Goal: Task Accomplishment & Management: Use online tool/utility

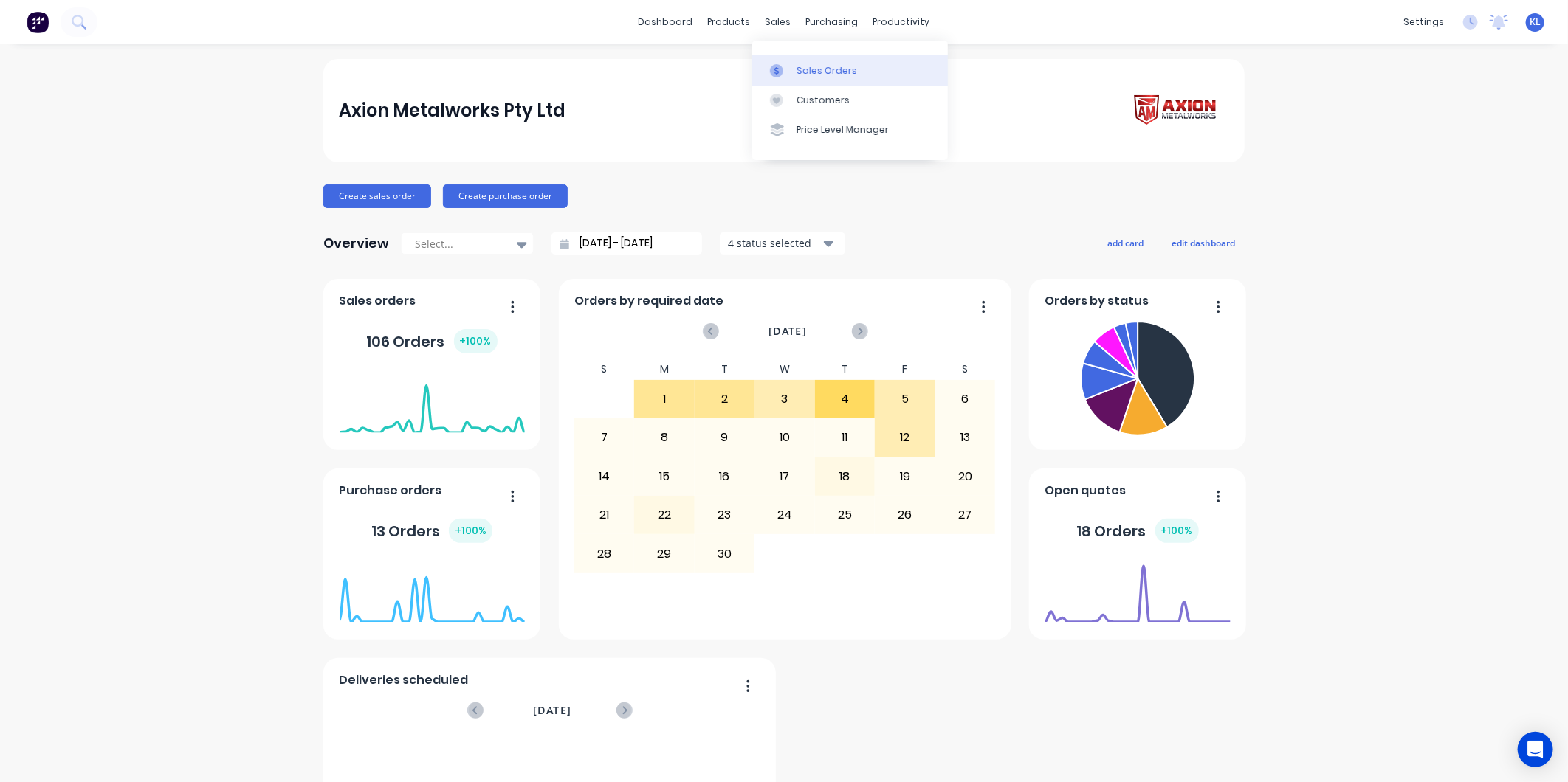
drag, startPoint x: 802, startPoint y: 76, endPoint x: 761, endPoint y: 60, distance: 44.0
click at [802, 76] on div "Sales Orders" at bounding box center [827, 71] width 60 height 13
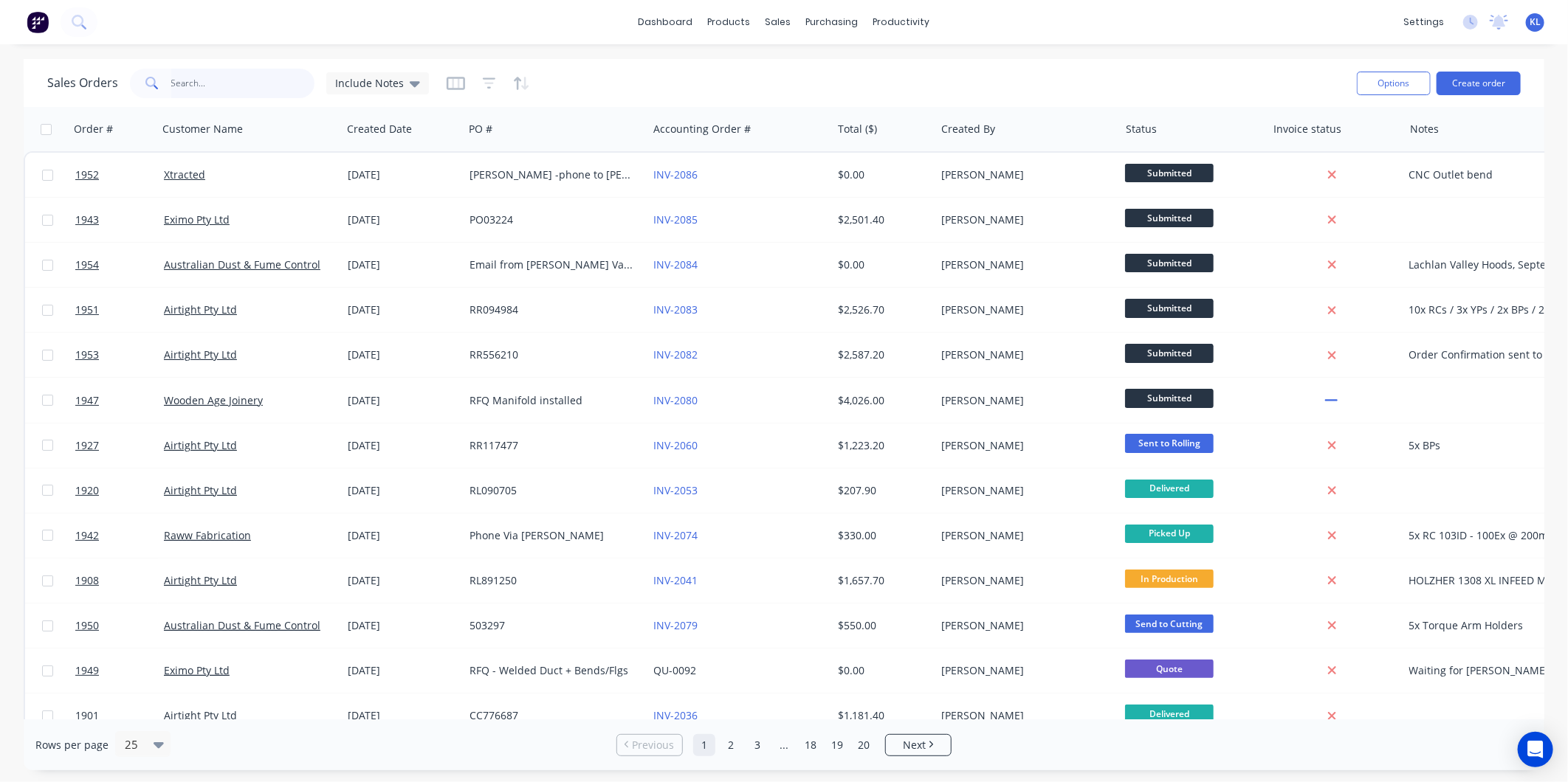
click at [215, 82] on input "text" at bounding box center [243, 83] width 144 height 29
type input "1854"
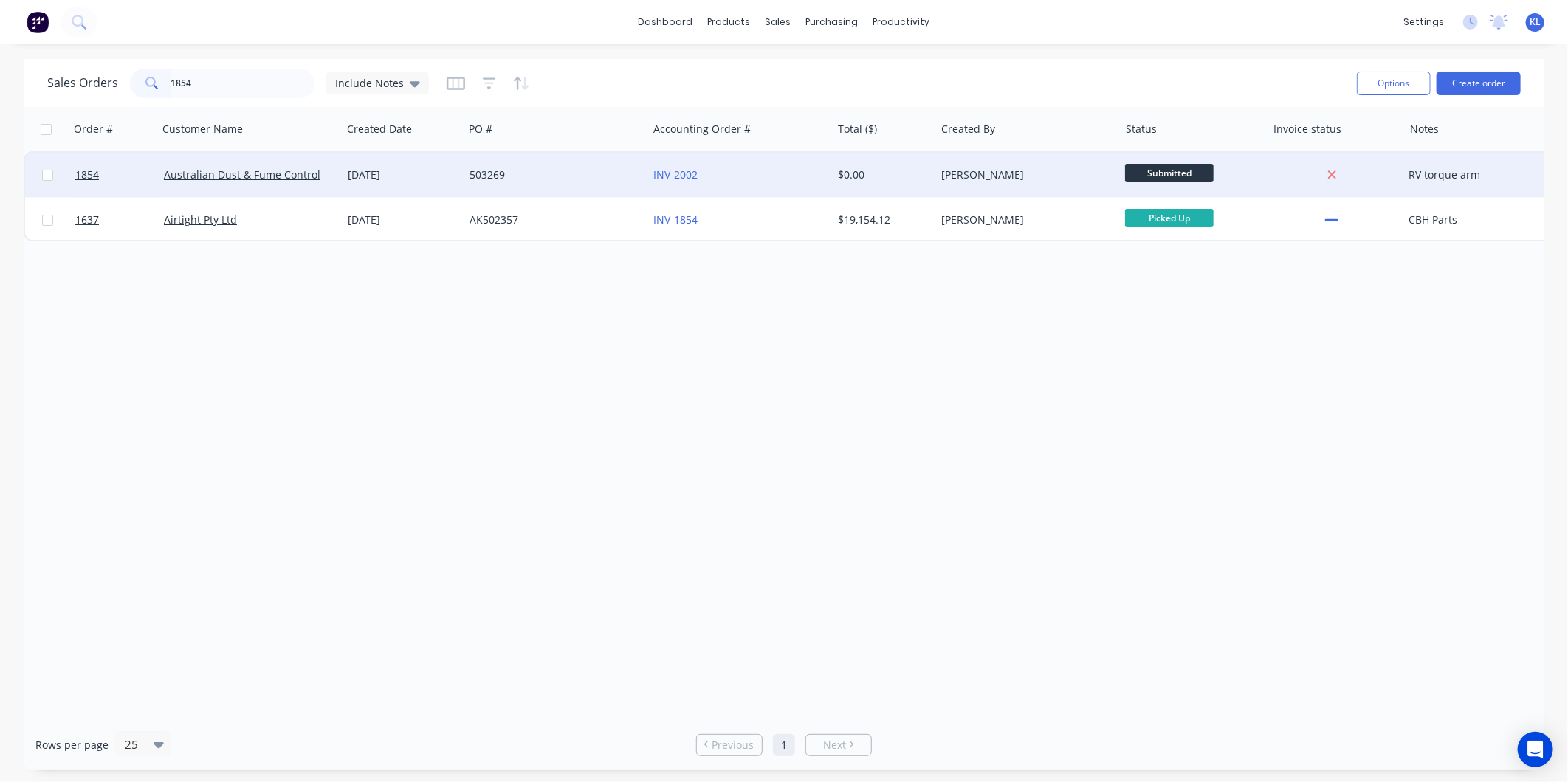
click at [566, 179] on div "503269" at bounding box center [551, 175] width 164 height 15
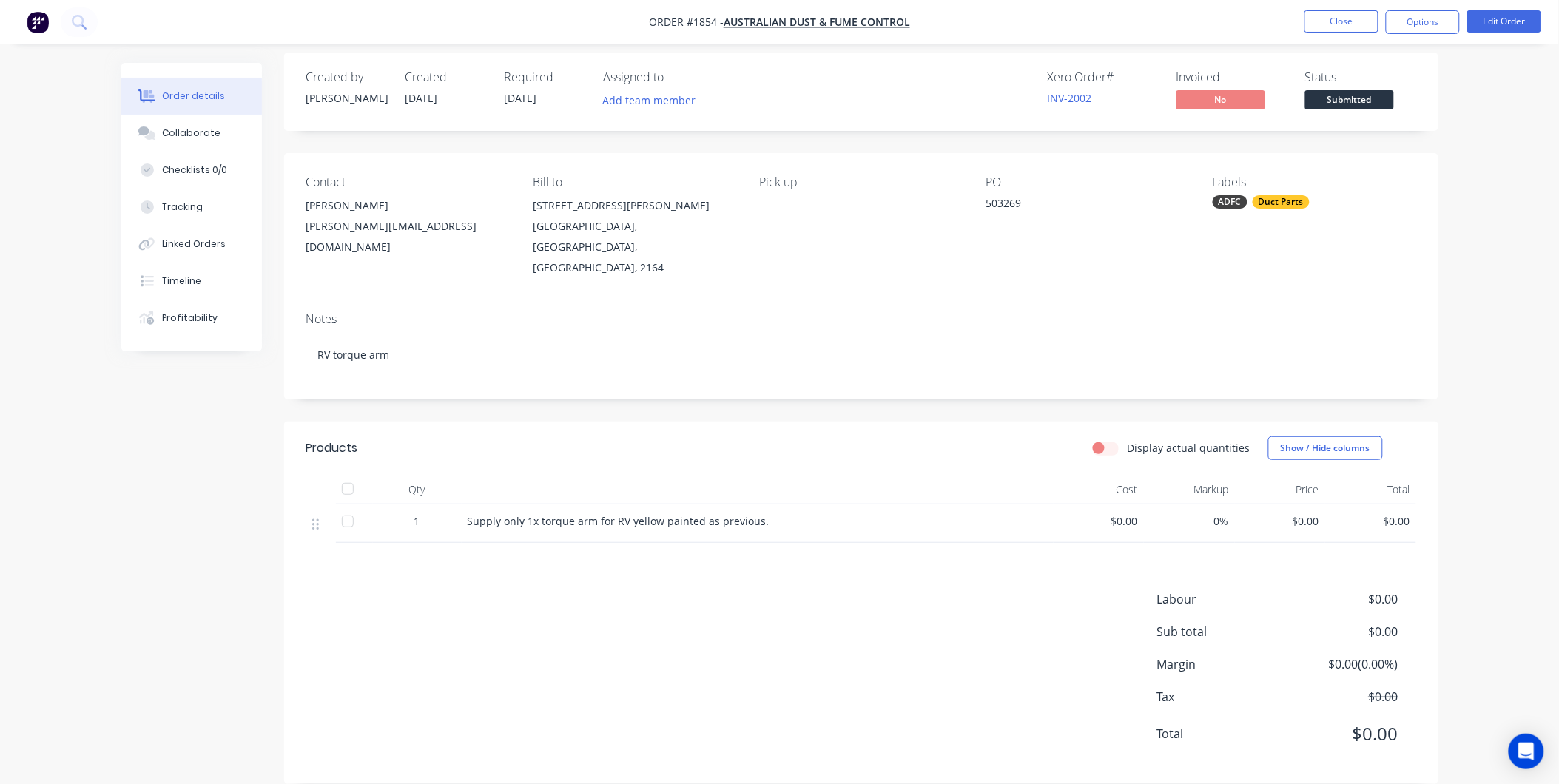
scroll to position [13, 0]
click at [1330, 90] on span "Submitted" at bounding box center [1350, 97] width 89 height 18
click at [1491, 267] on div "Order details Collaborate Checklists 0/0 Tracking Linked Orders Timeline Profit…" at bounding box center [779, 395] width 1559 height 817
click at [167, 134] on div "Collaborate" at bounding box center [192, 134] width 59 height 13
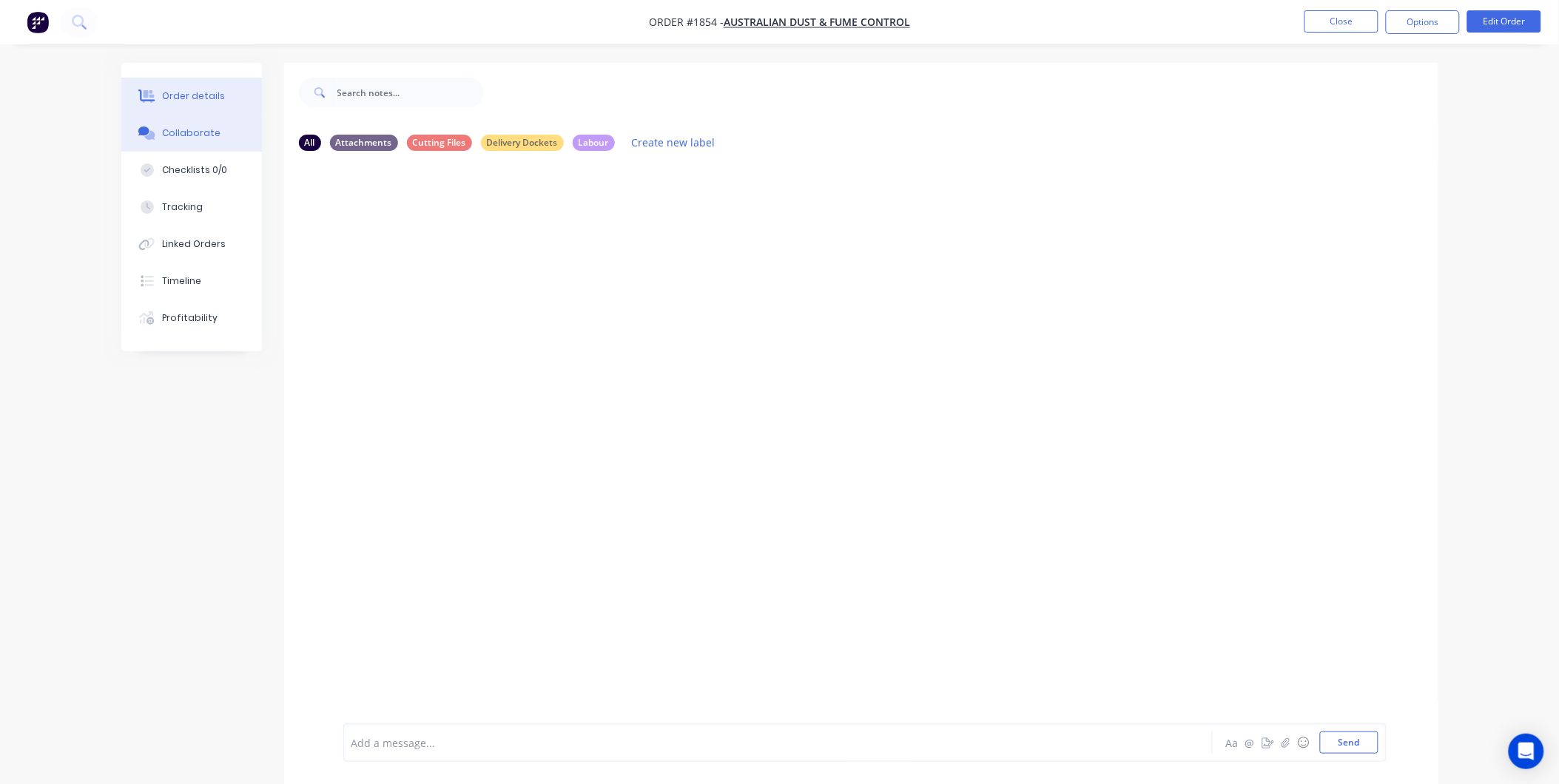
click at [186, 92] on div "Order details" at bounding box center [193, 97] width 63 height 13
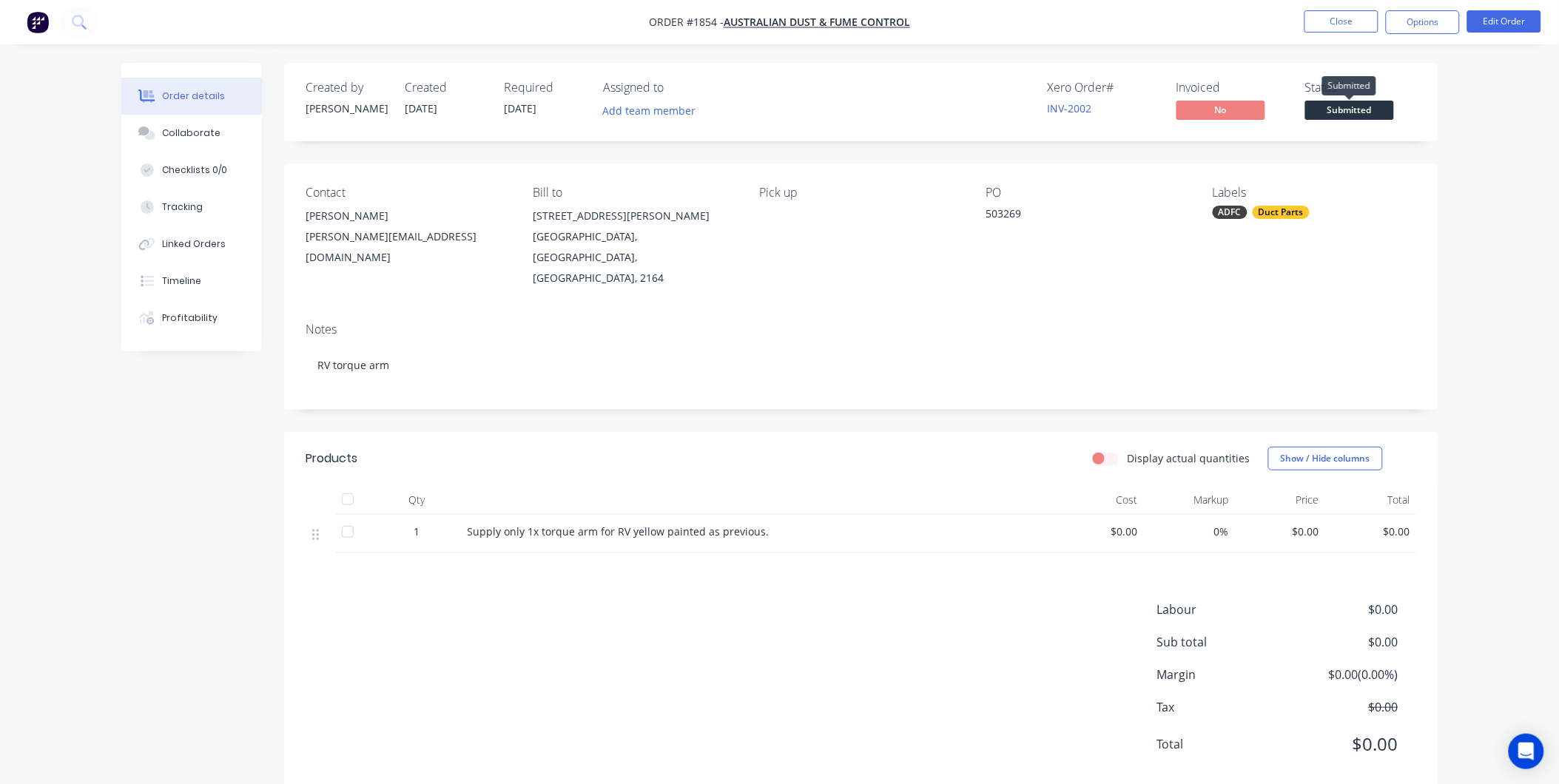
click at [1378, 103] on span "Submitted" at bounding box center [1350, 110] width 89 height 18
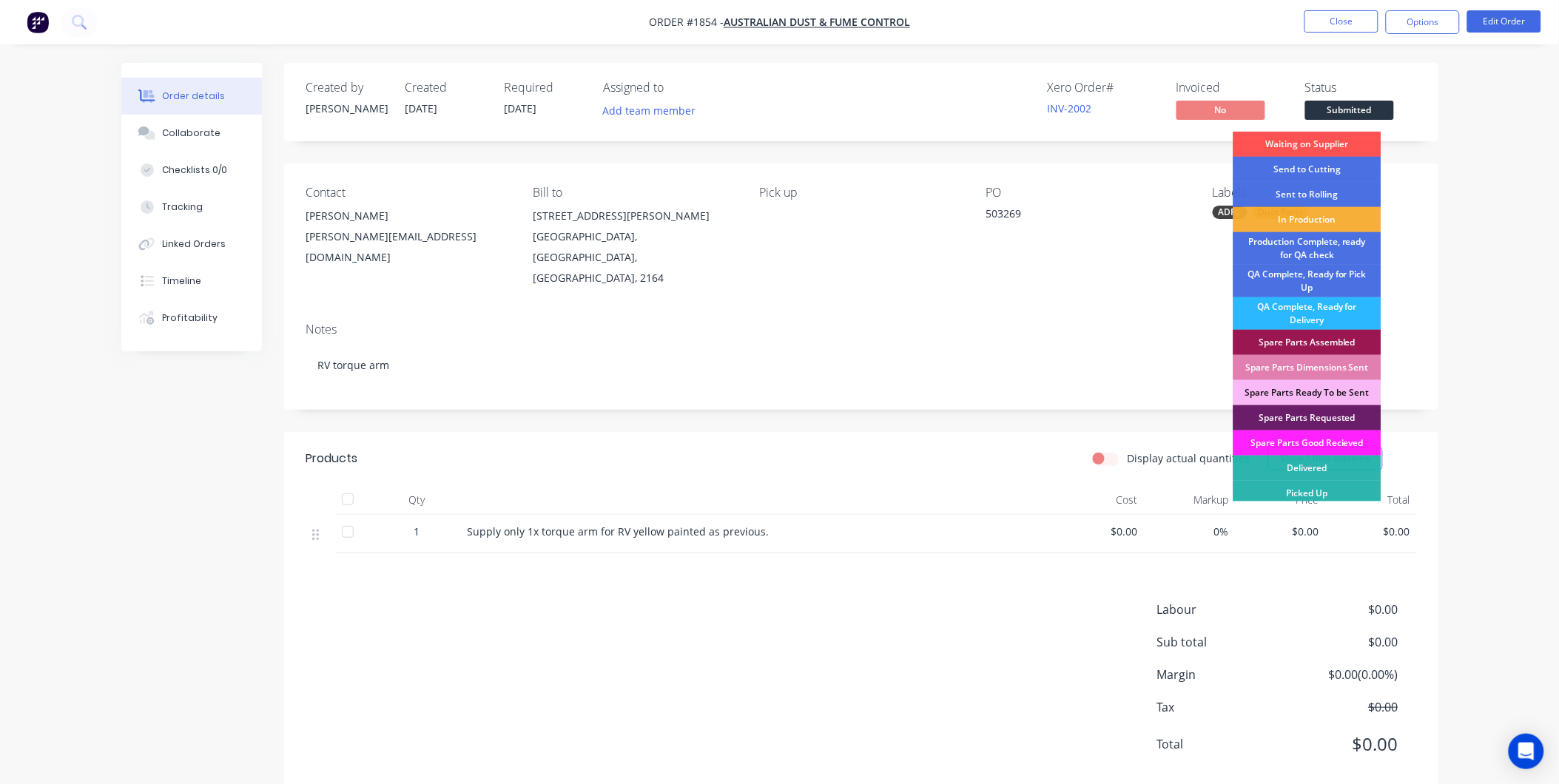
click at [1493, 142] on div "Order details Collaborate Checklists 0/0 Tracking Linked Orders Timeline Profit…" at bounding box center [779, 408] width 1559 height 817
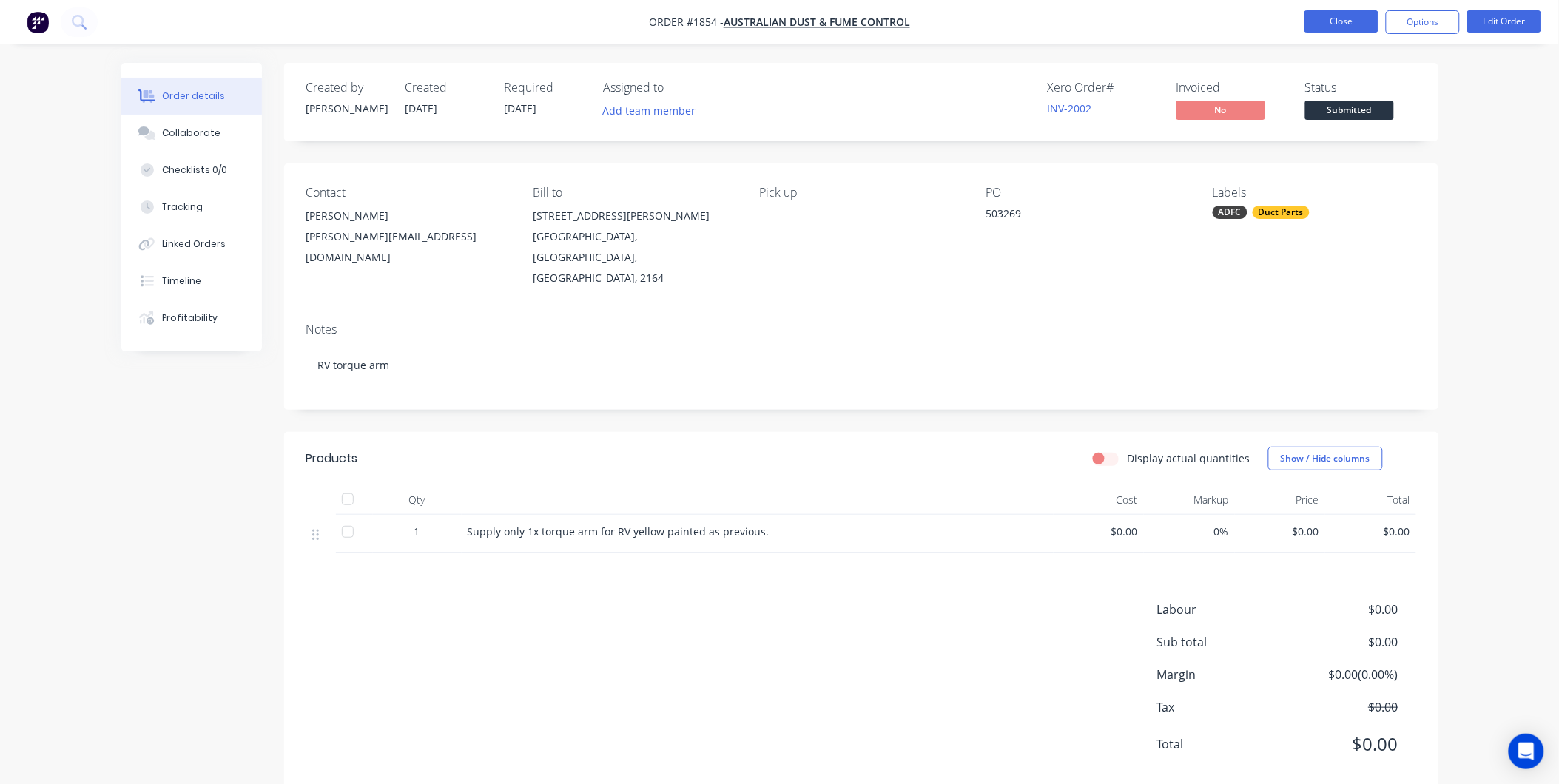
click at [1312, 10] on button "Close" at bounding box center [1341, 21] width 74 height 22
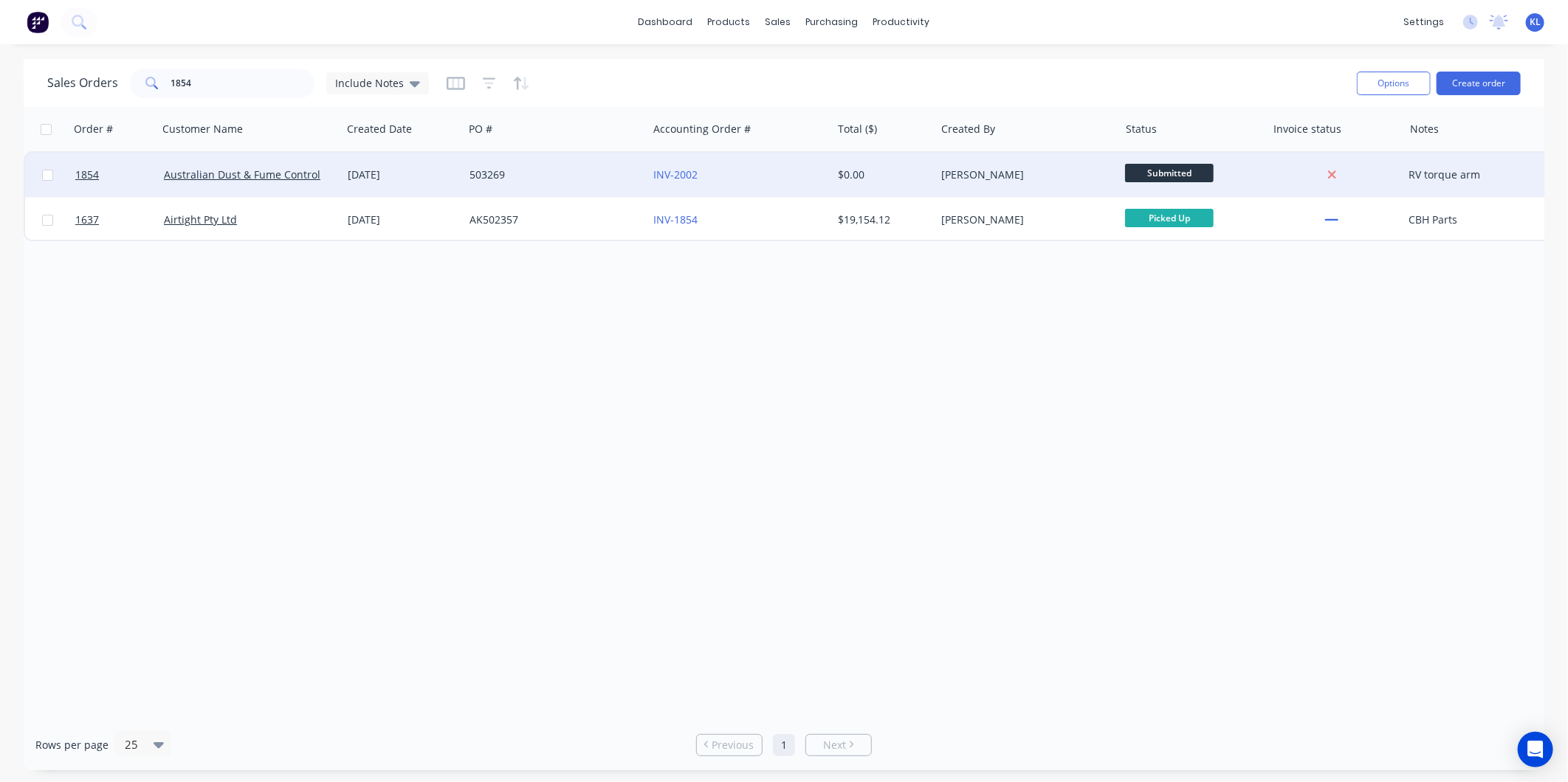
click at [904, 161] on div "$0.00" at bounding box center [883, 174] width 103 height 44
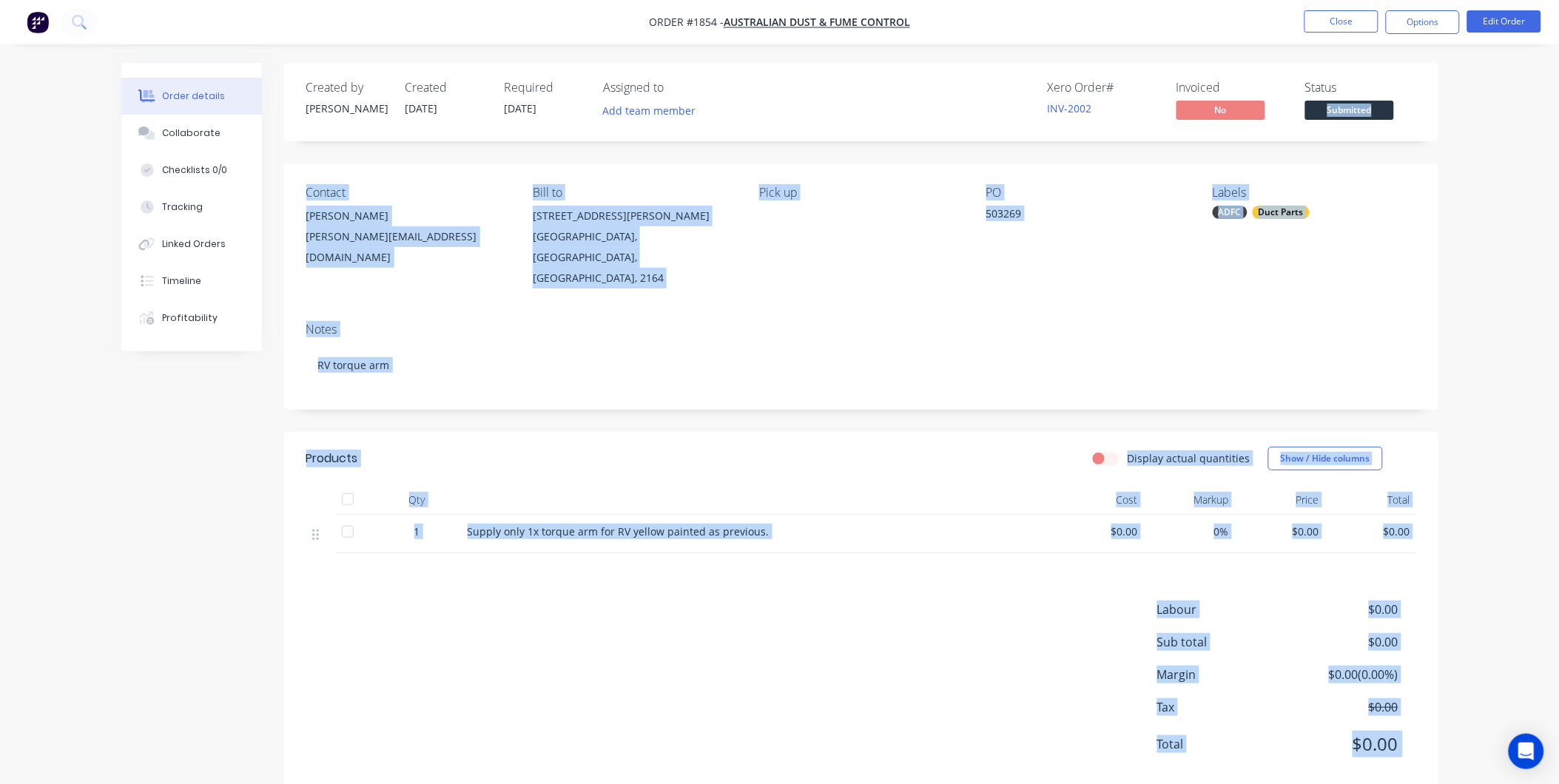
drag, startPoint x: 1349, startPoint y: 93, endPoint x: 1349, endPoint y: 114, distance: 21.0
click at [1349, 114] on span "Submitted" at bounding box center [1350, 110] width 89 height 18
click at [1477, 153] on div "Order details Collaborate Checklists 0/0 Tracking Linked Orders Timeline Profit…" at bounding box center [779, 408] width 1559 height 817
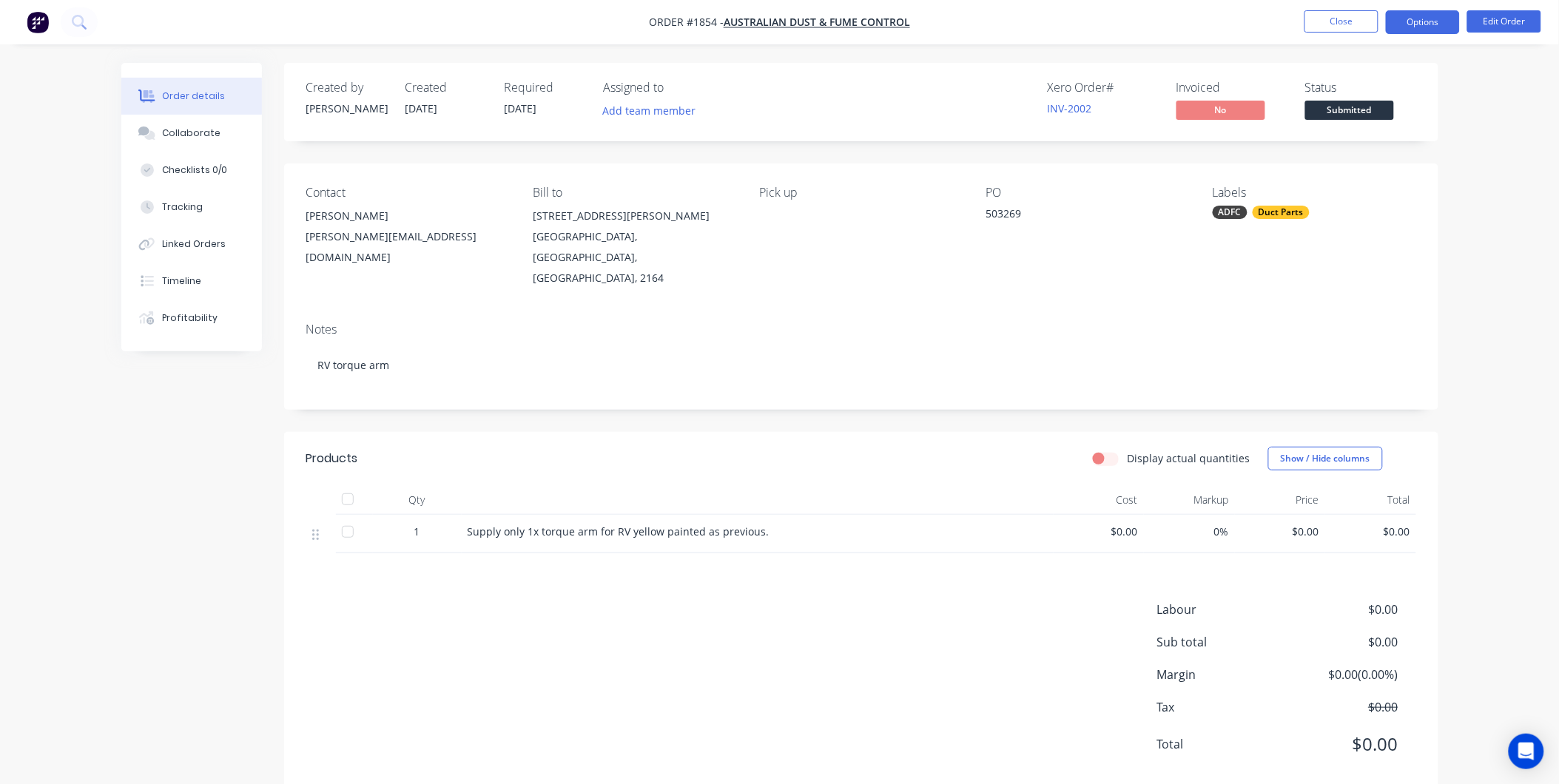
click at [1440, 29] on button "Options" at bounding box center [1423, 22] width 74 height 24
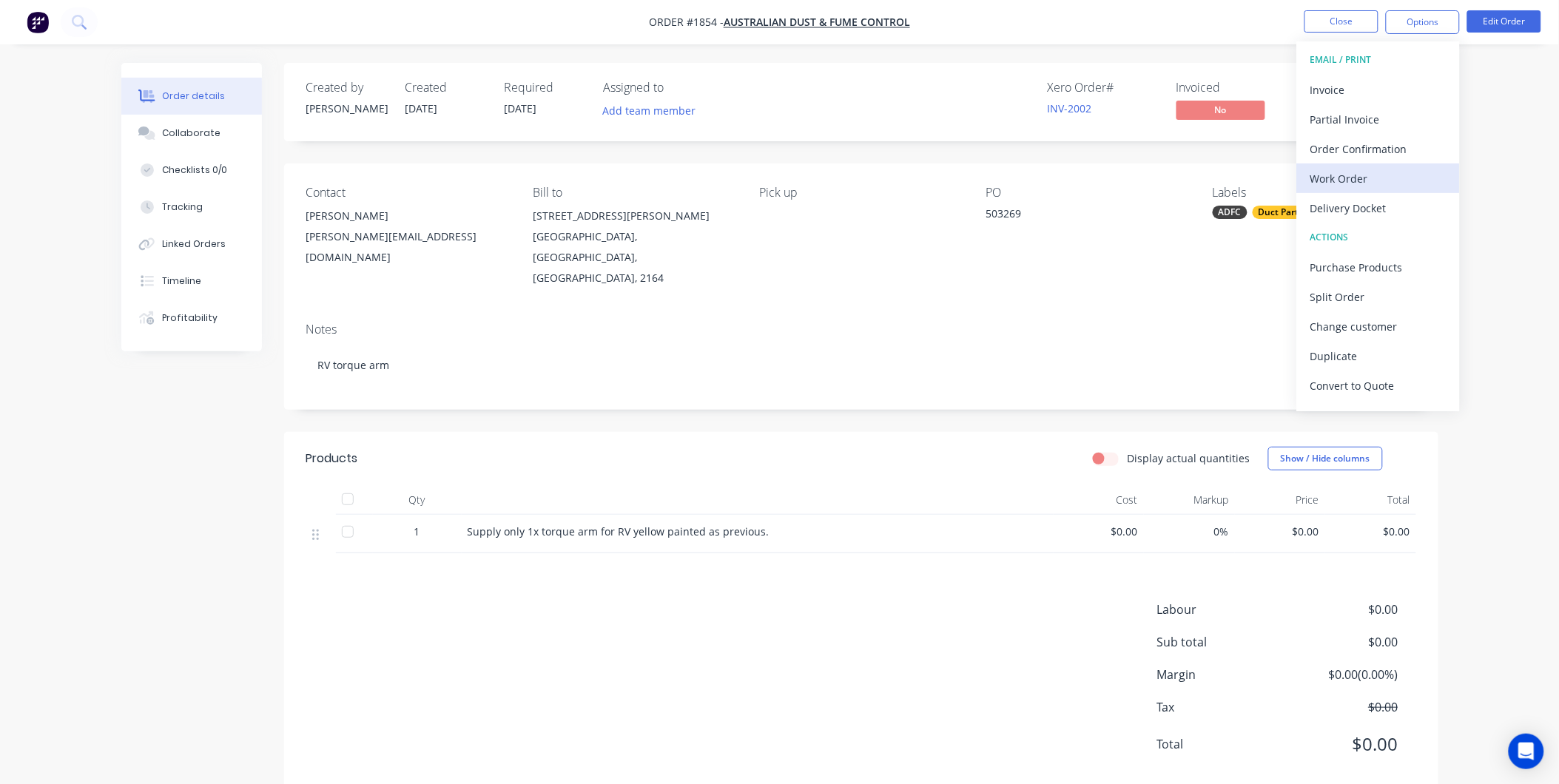
click at [1352, 181] on div "Work Order" at bounding box center [1379, 179] width 136 height 22
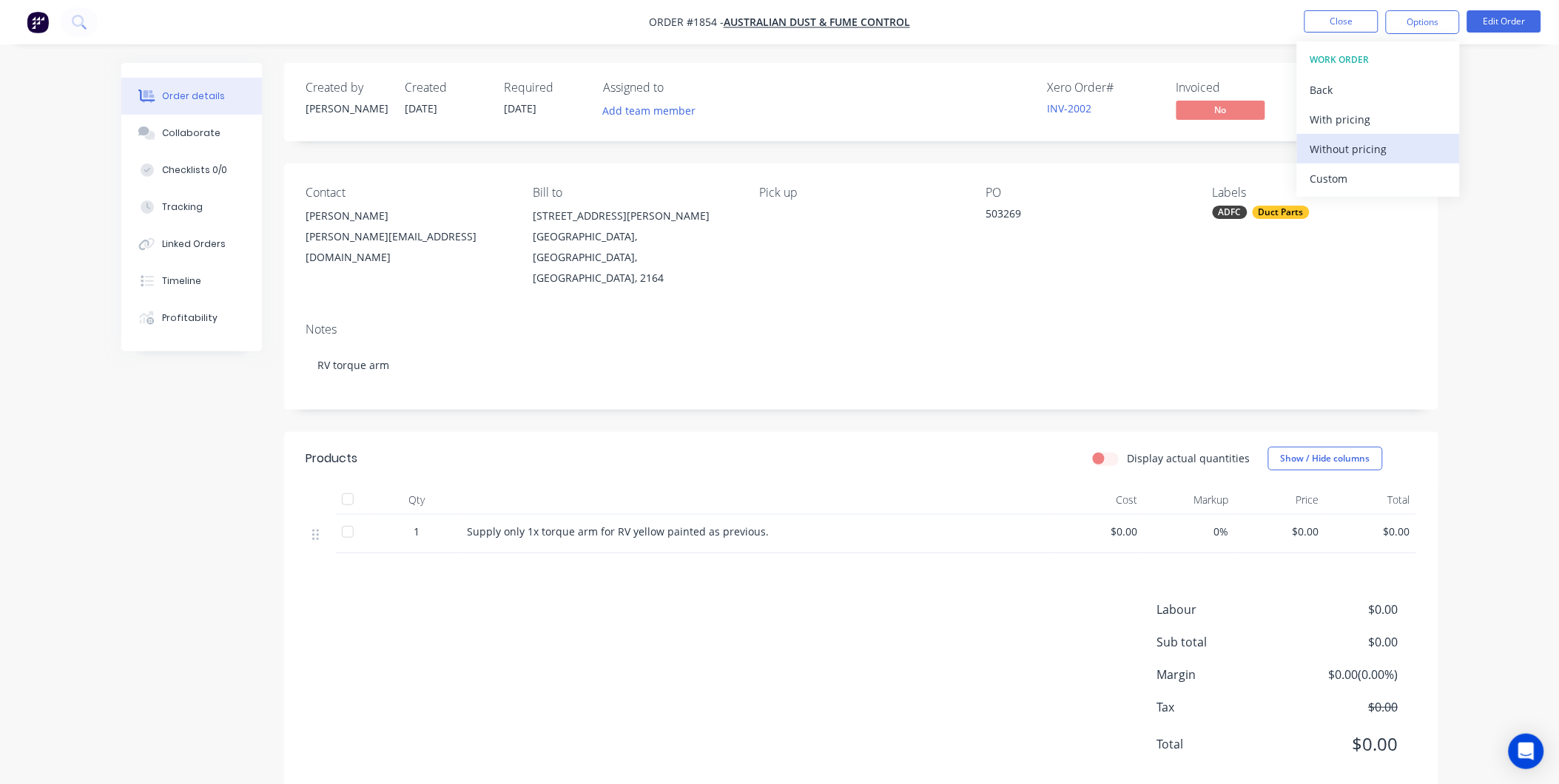
click at [1349, 150] on div "Without pricing" at bounding box center [1379, 150] width 136 height 22
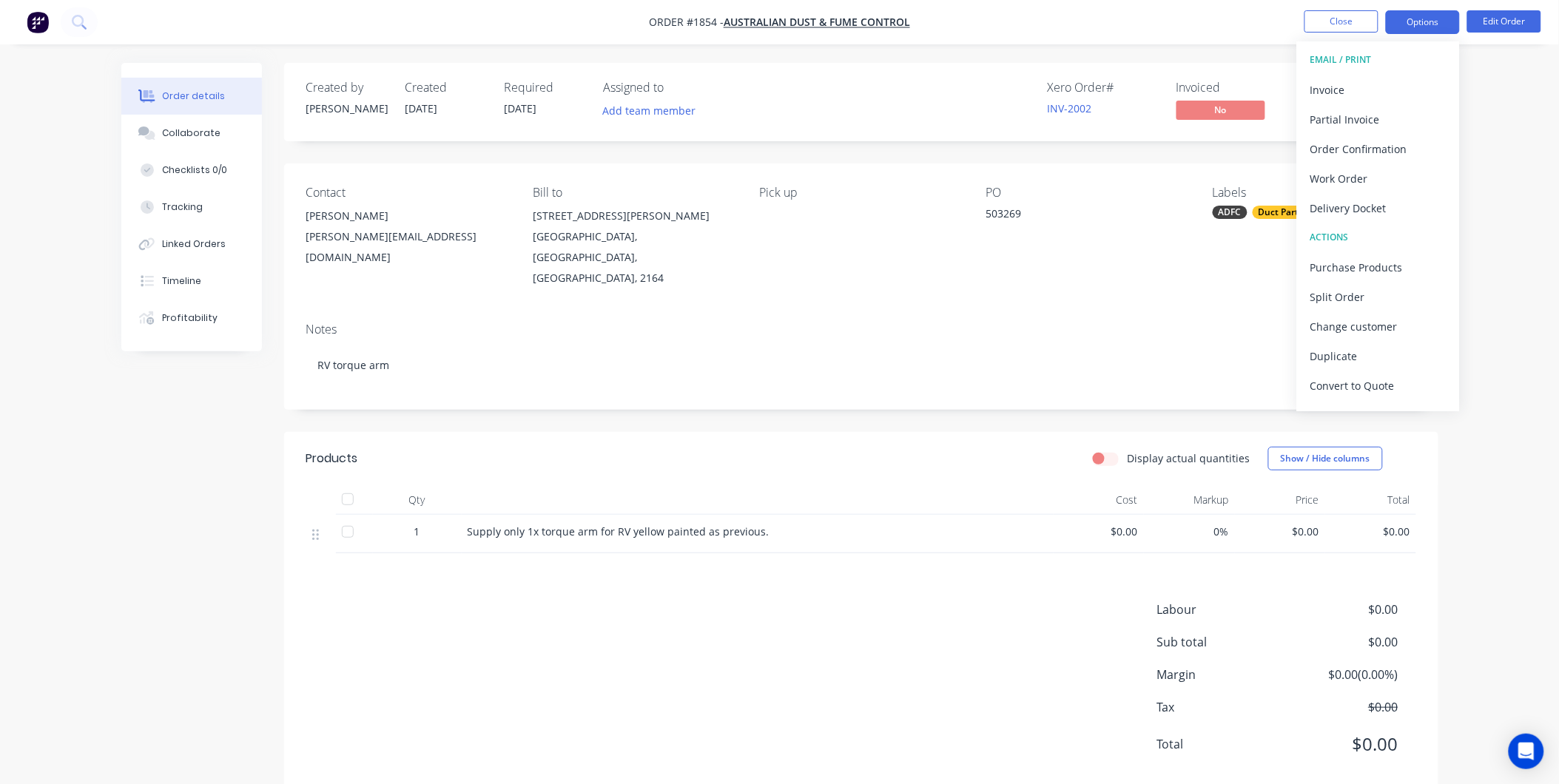
click at [1397, 18] on button "Options" at bounding box center [1423, 22] width 74 height 24
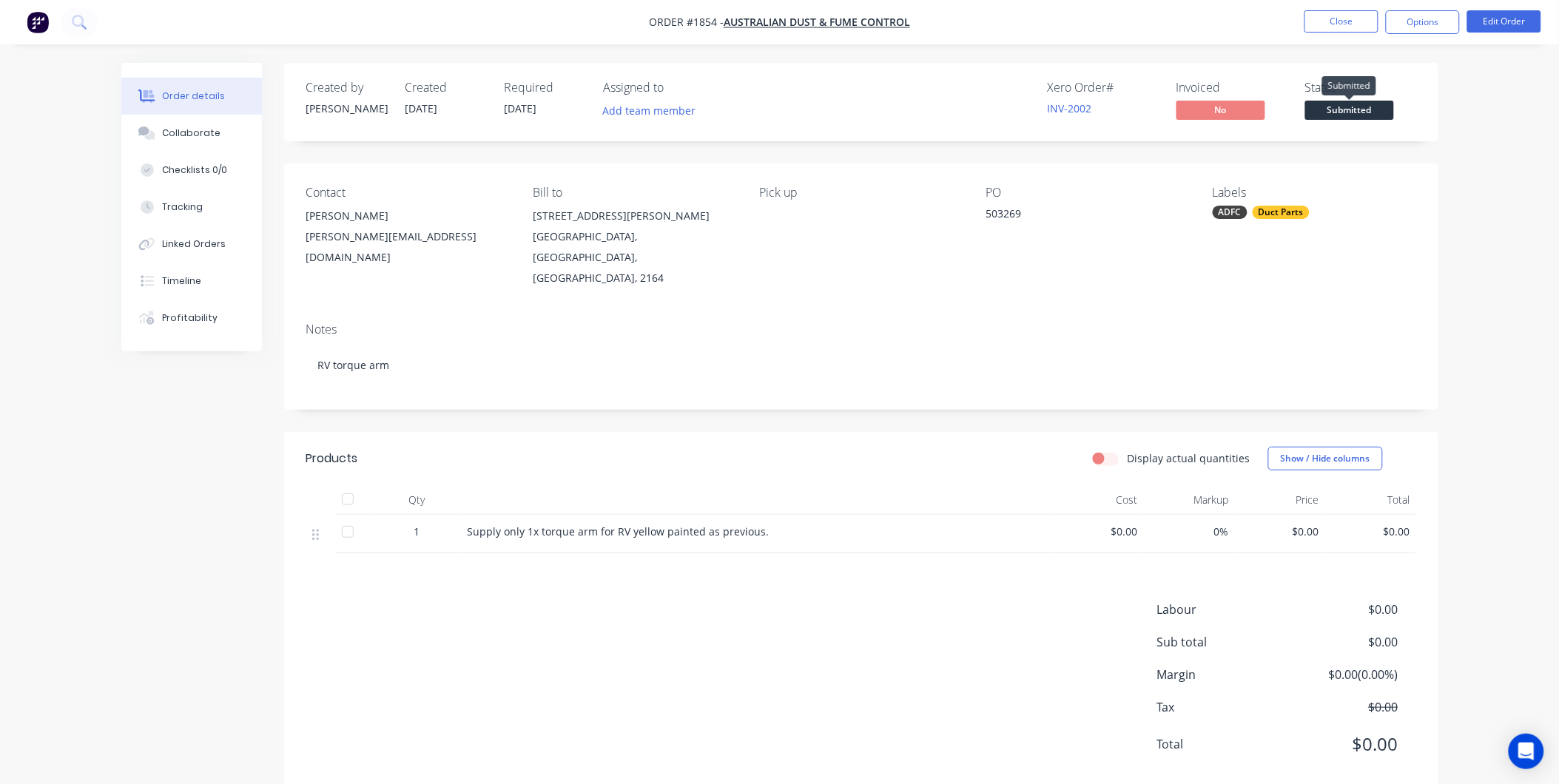
click at [1370, 103] on span "Submitted" at bounding box center [1350, 110] width 89 height 18
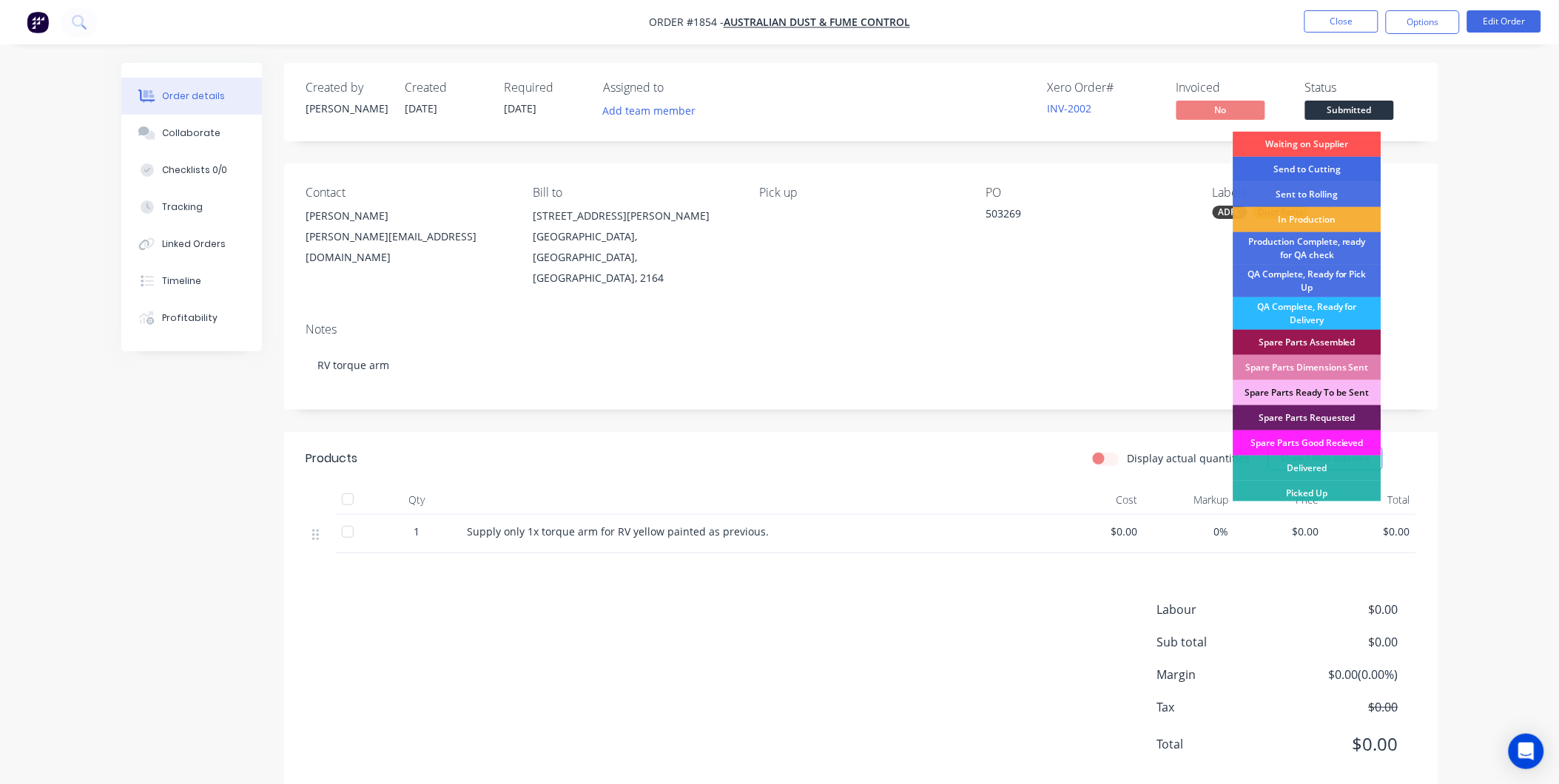
click at [1335, 173] on div "Send to Cutting" at bounding box center [1308, 170] width 148 height 25
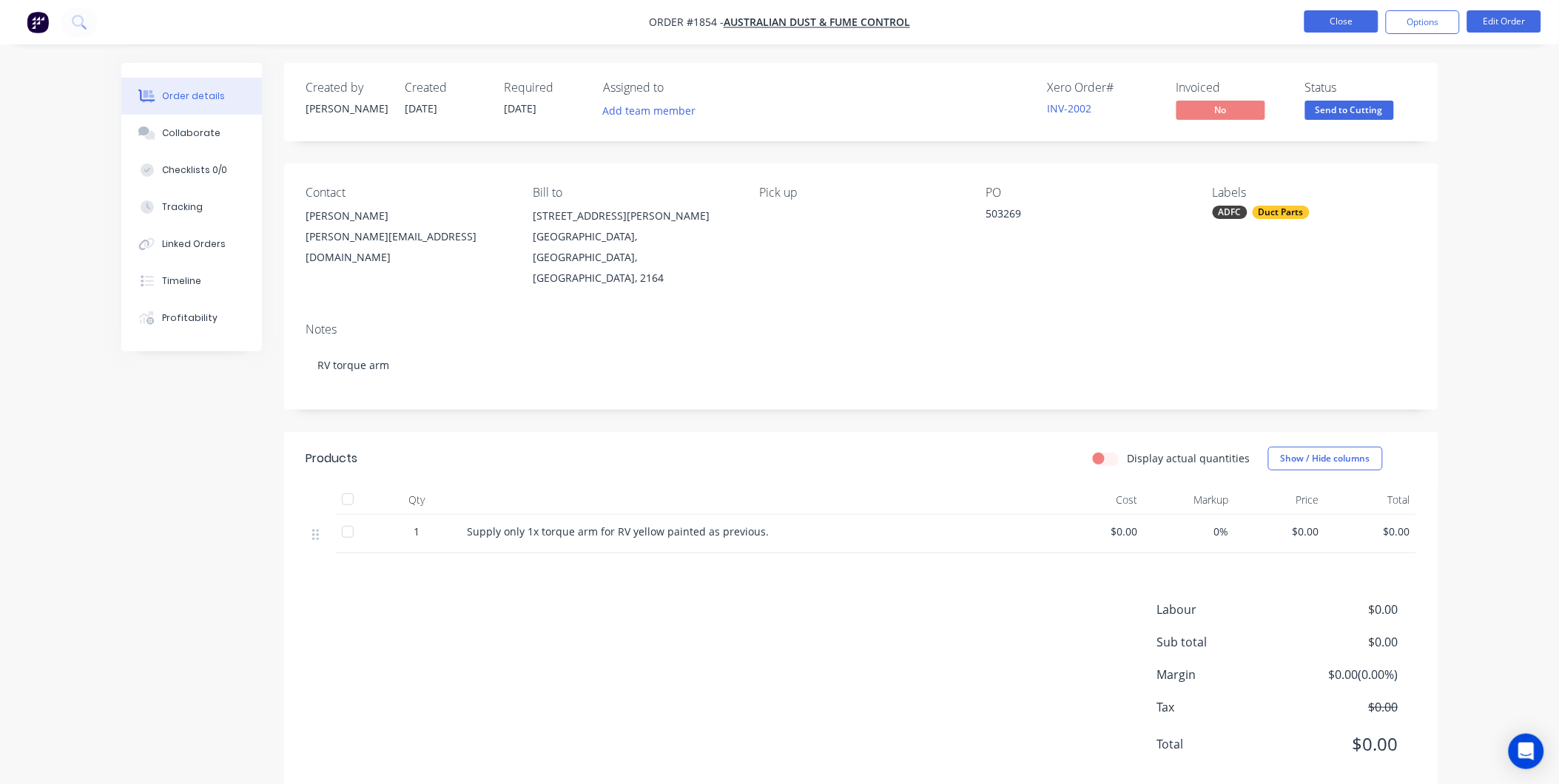
click at [1338, 27] on button "Close" at bounding box center [1341, 21] width 74 height 22
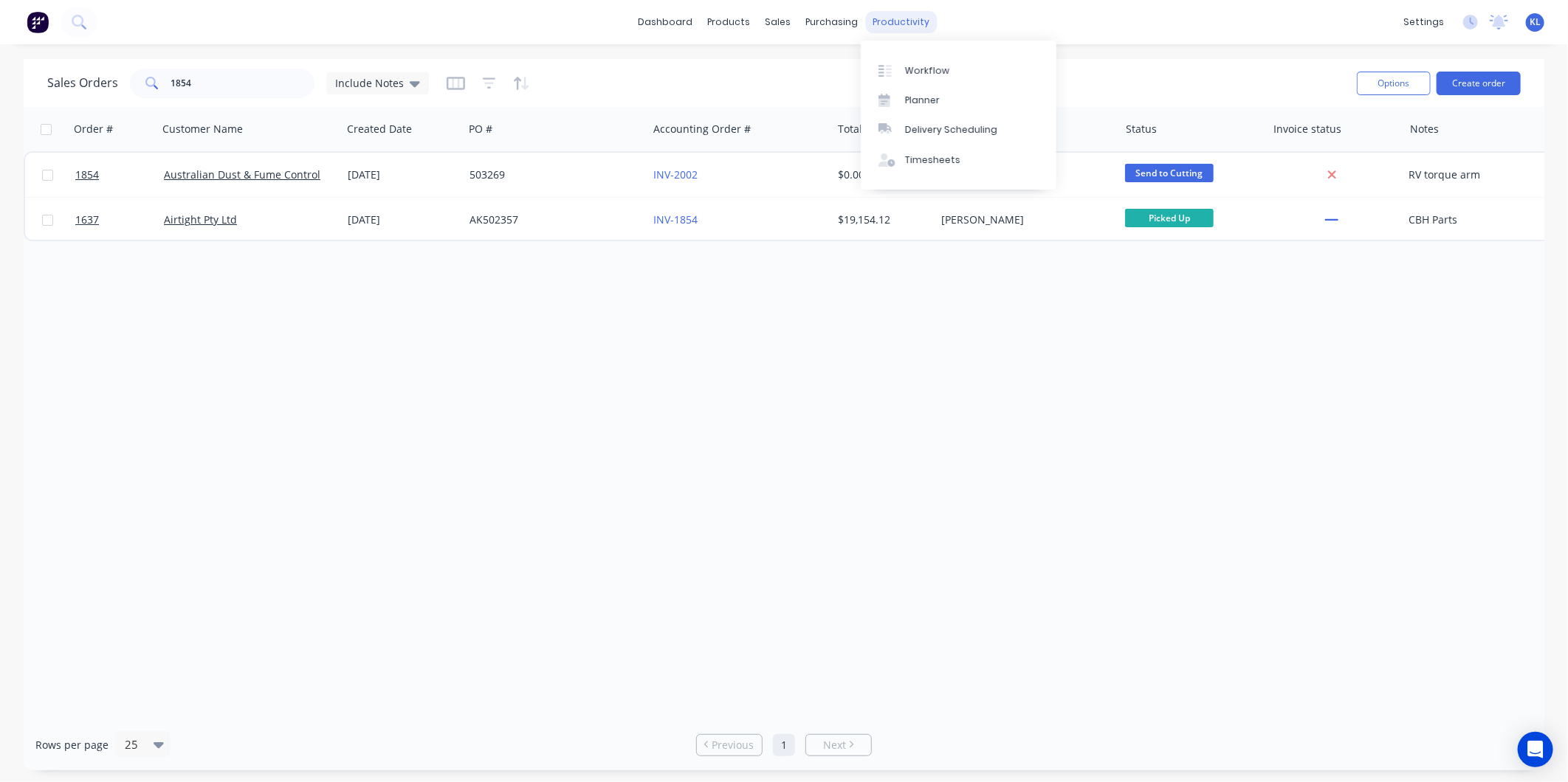
click at [910, 11] on div "productivity" at bounding box center [901, 22] width 71 height 22
click at [924, 70] on div "Workflow" at bounding box center [927, 71] width 44 height 13
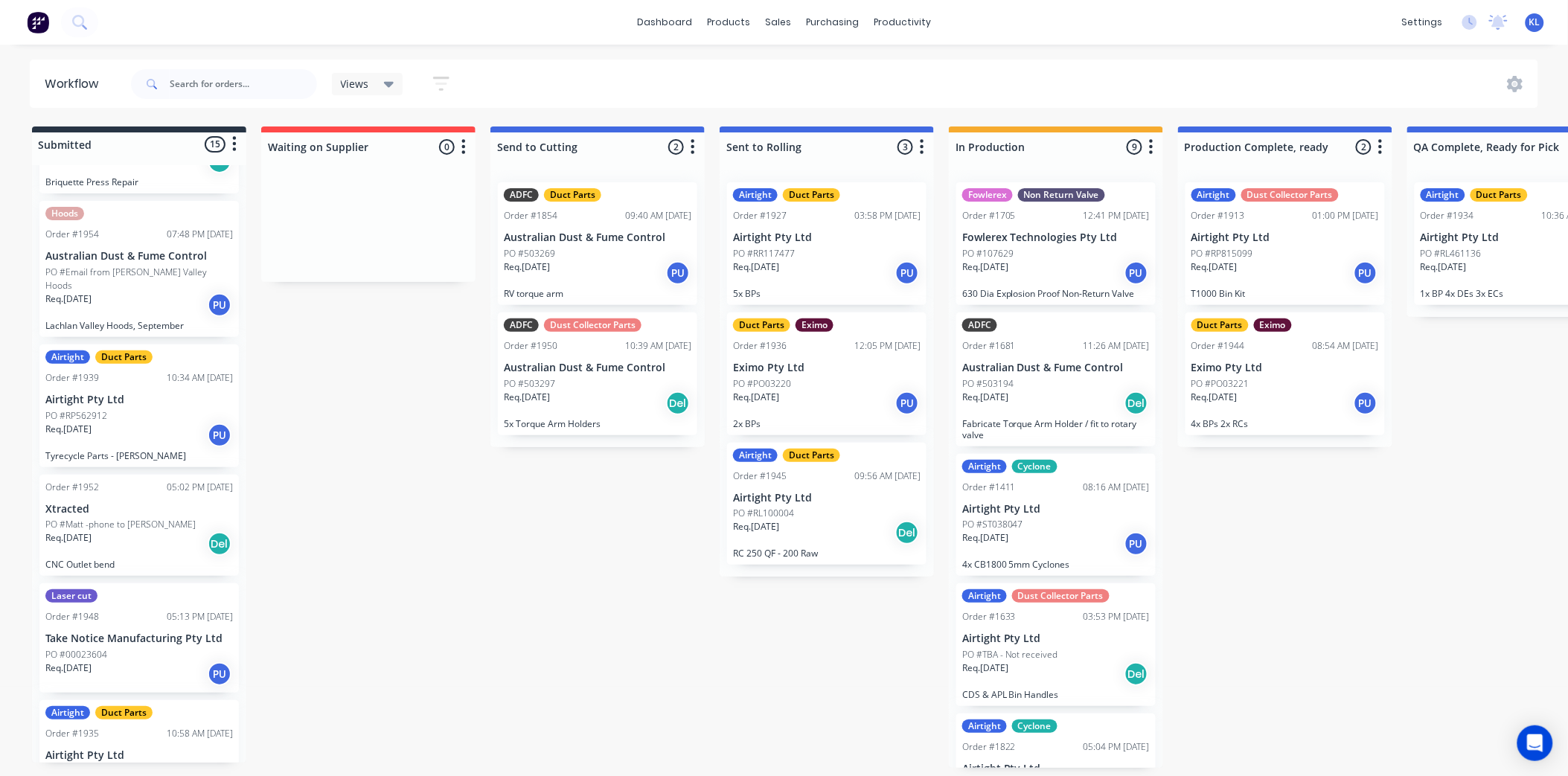
scroll to position [745, 0]
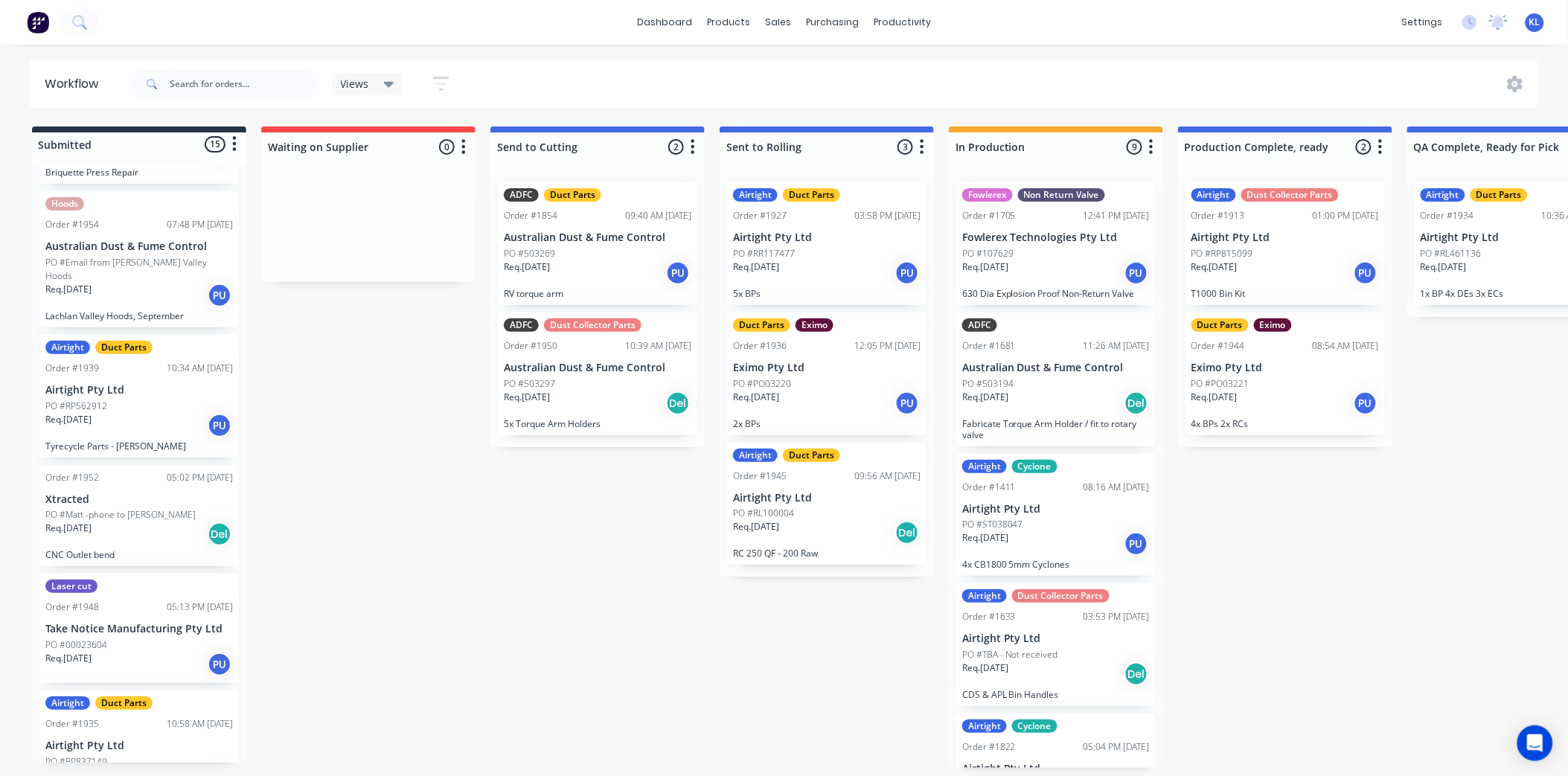
click at [166, 290] on div "Req. [DATE] PU" at bounding box center [139, 296] width 188 height 25
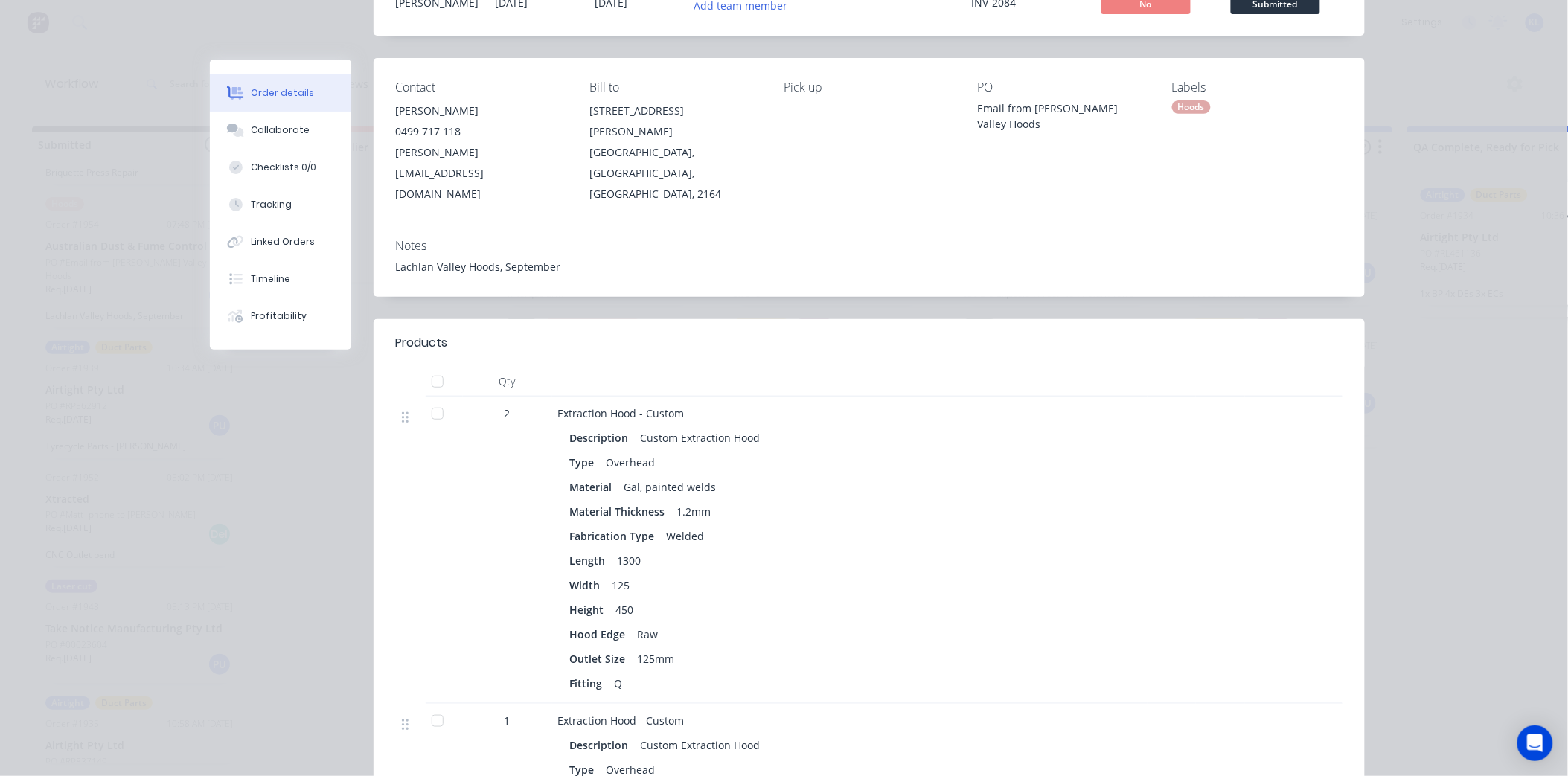
scroll to position [83, 0]
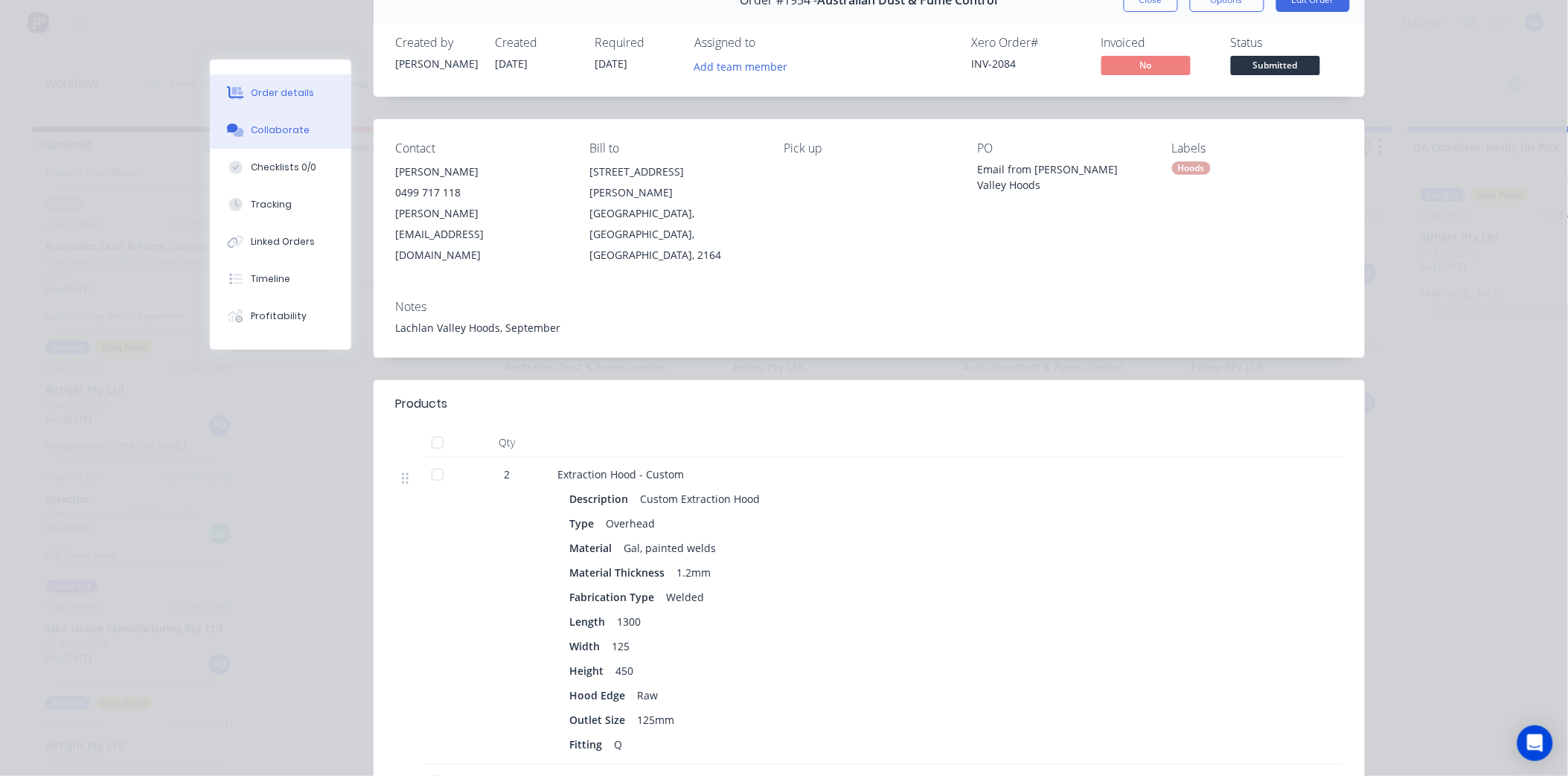
click at [283, 122] on button "Collaborate" at bounding box center [280, 130] width 141 height 37
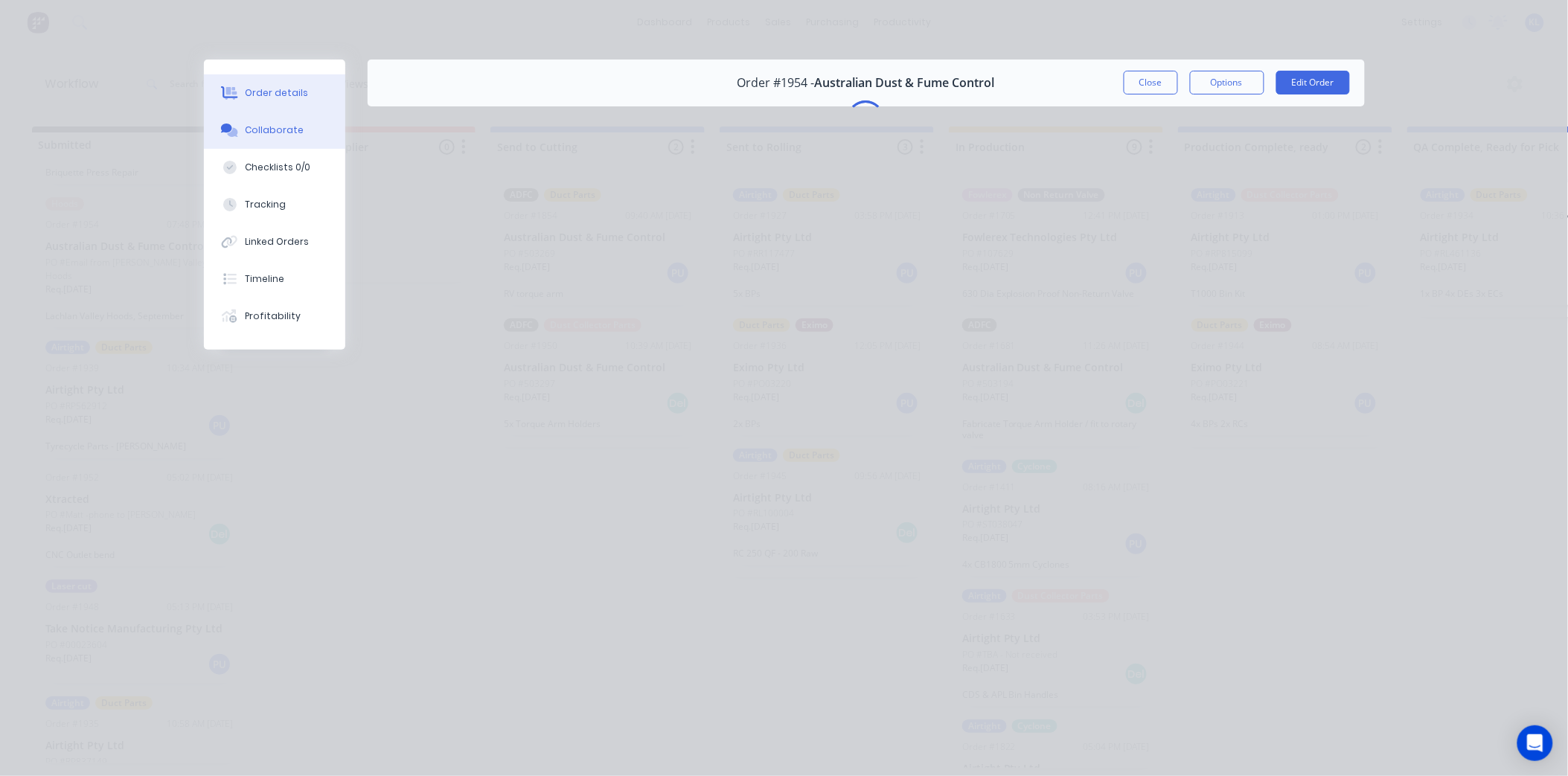
scroll to position [0, 0]
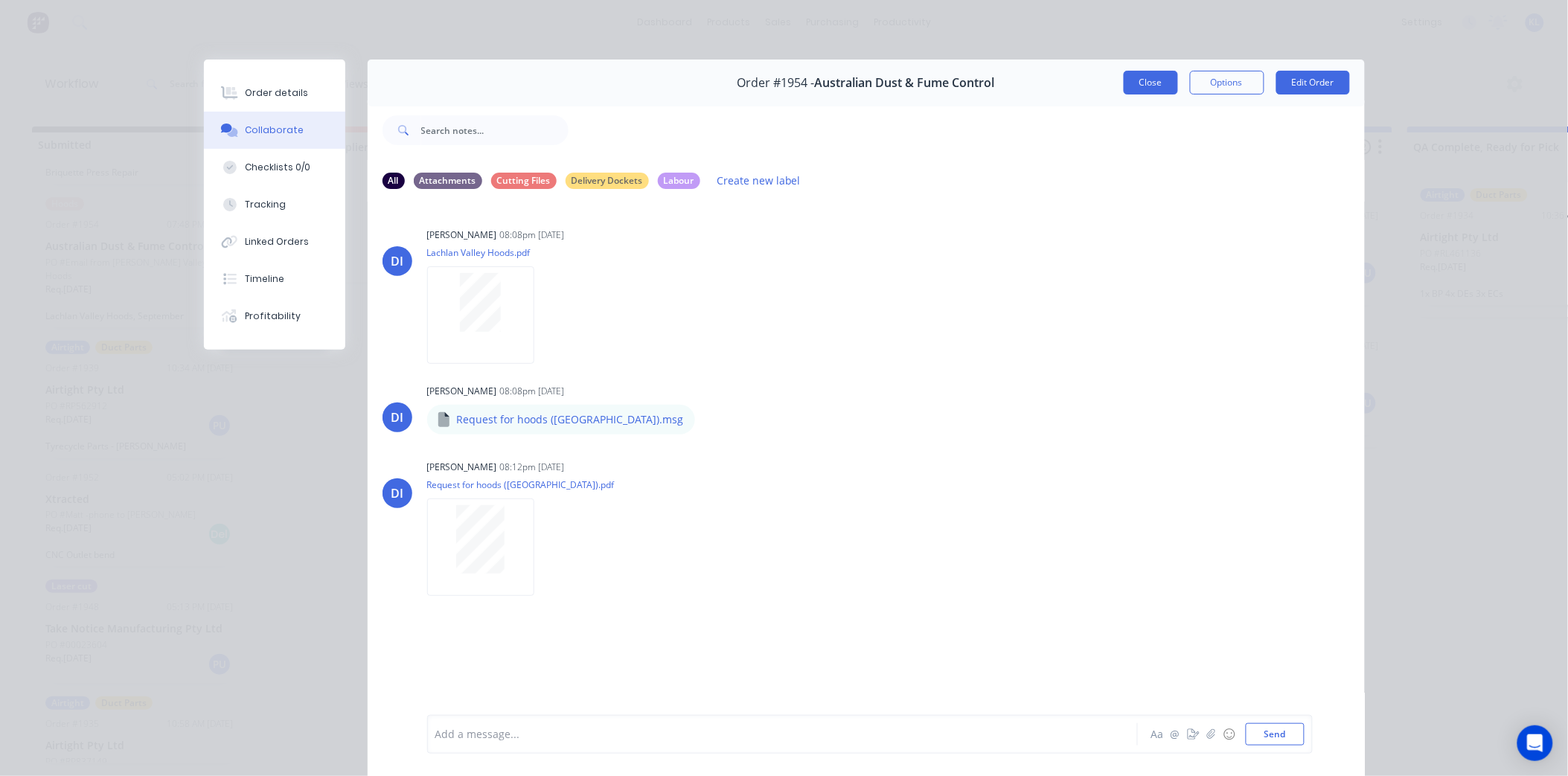
click at [1146, 86] on button "Close" at bounding box center [1151, 83] width 54 height 24
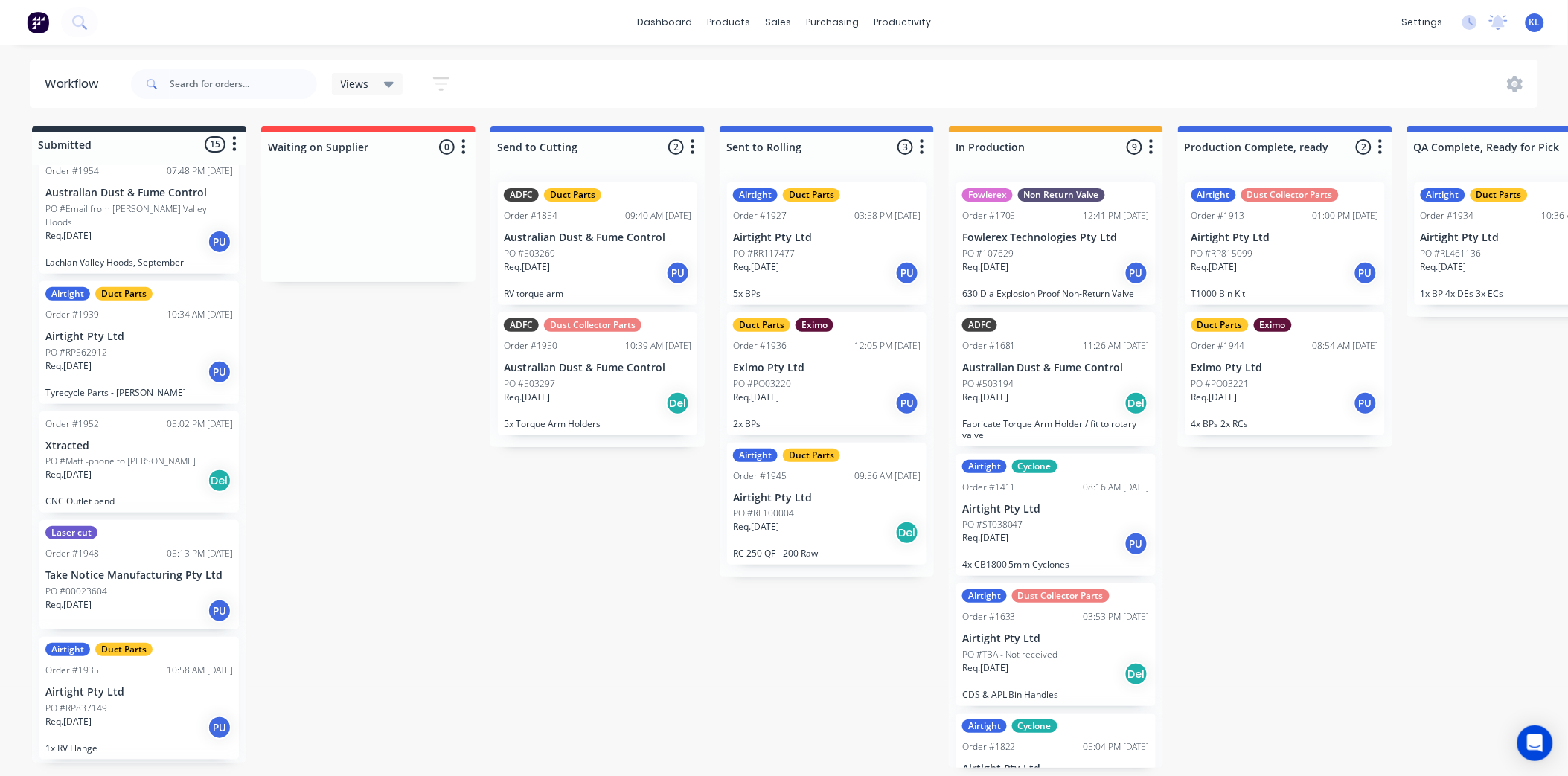
scroll to position [910, 0]
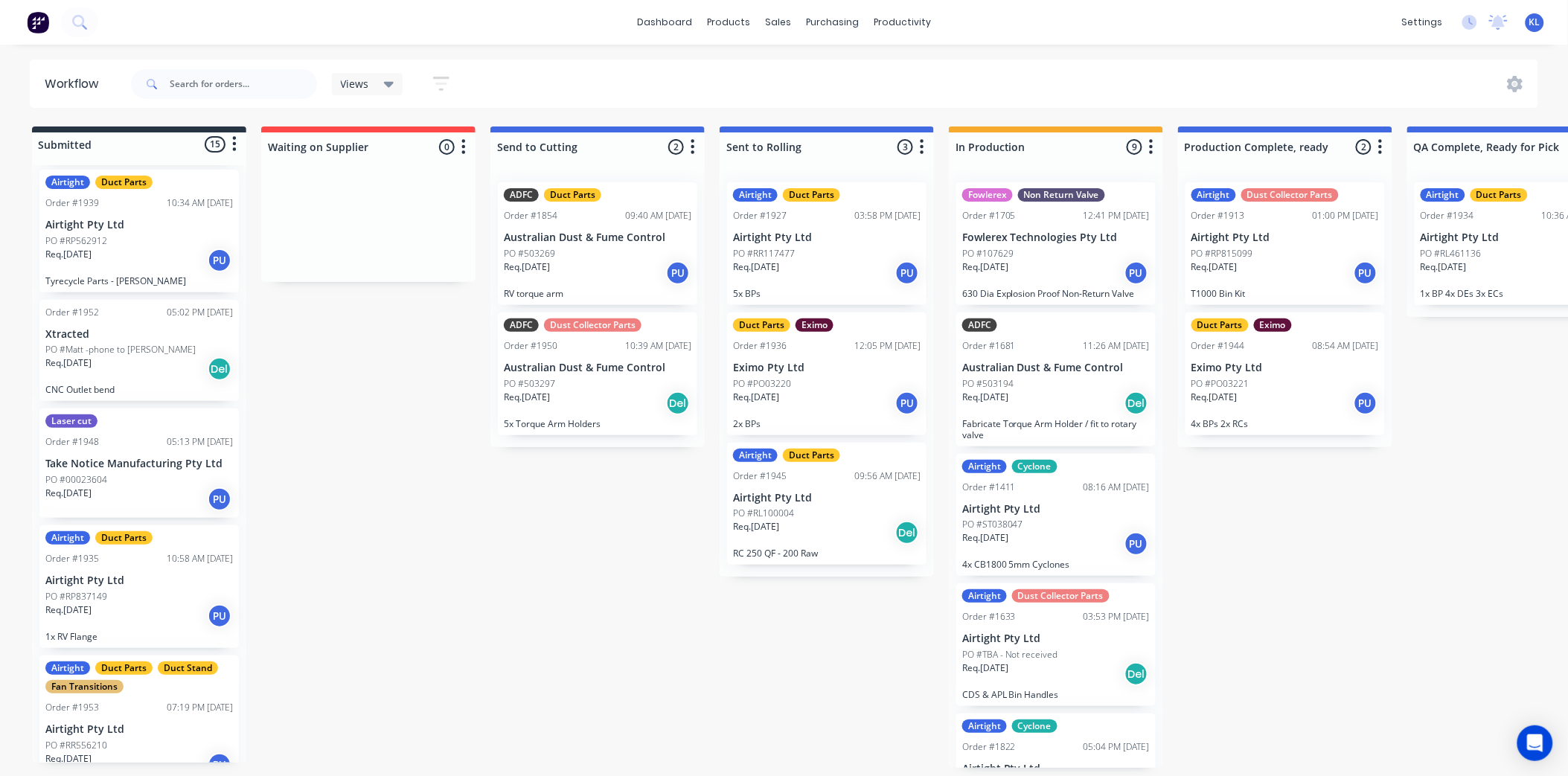
click at [128, 357] on div "Req. [DATE] Del" at bounding box center [139, 369] width 188 height 25
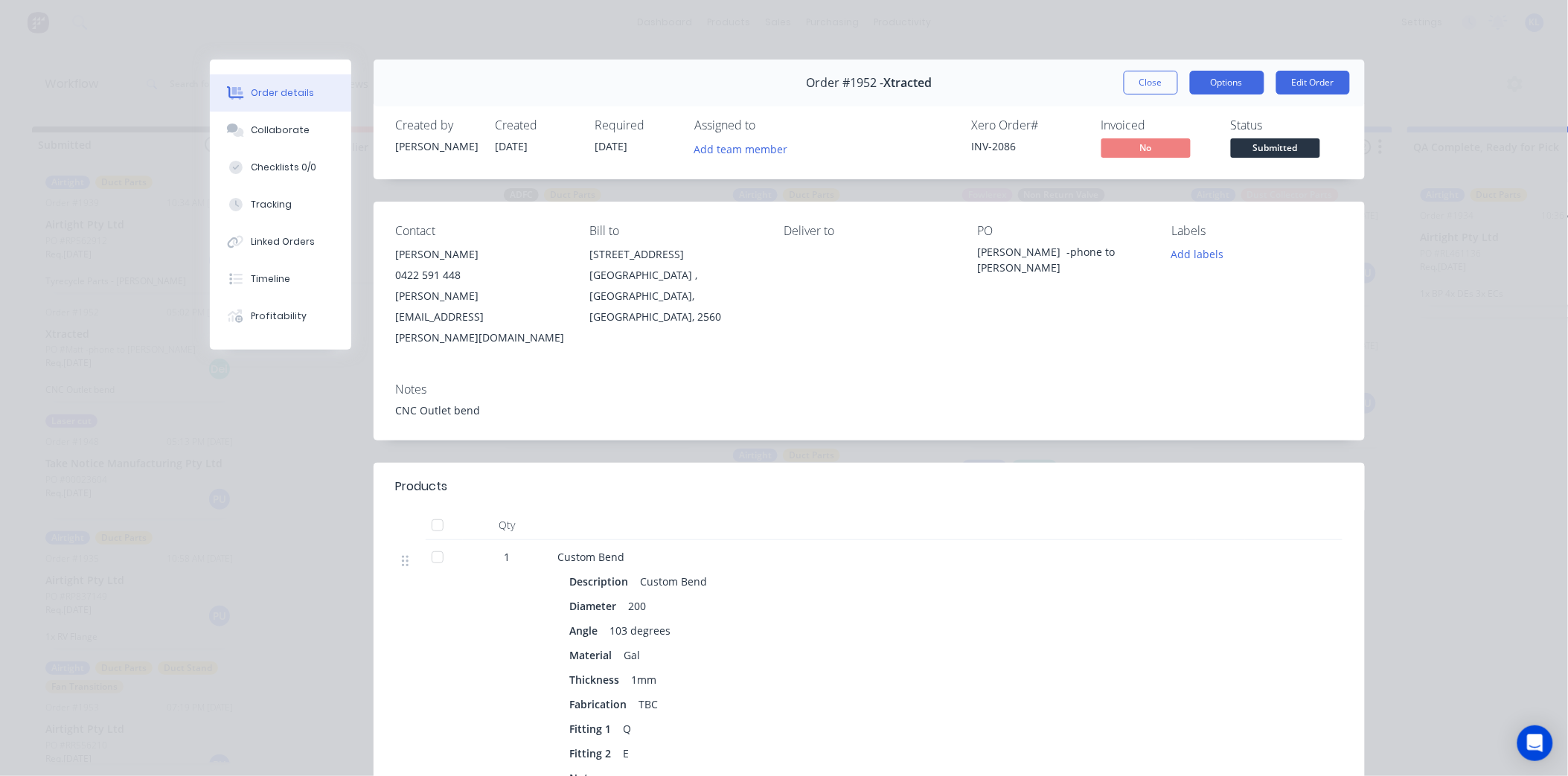
click at [1233, 85] on button "Options" at bounding box center [1227, 83] width 74 height 24
click at [253, 125] on div "Collaborate" at bounding box center [281, 130] width 59 height 14
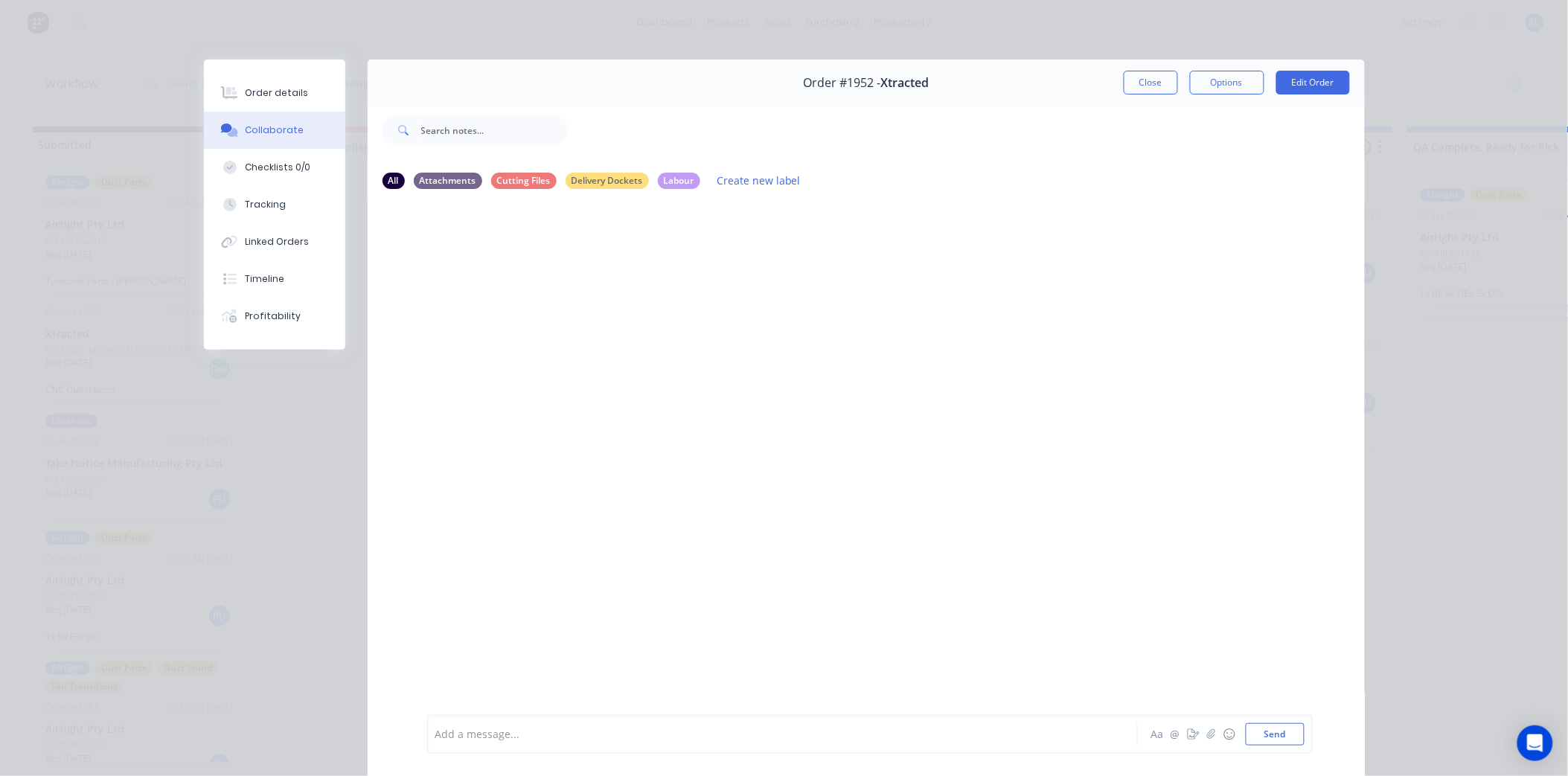
drag, startPoint x: 277, startPoint y: 95, endPoint x: 1053, endPoint y: 199, distance: 782.9
click at [278, 94] on div "Order details" at bounding box center [276, 93] width 63 height 14
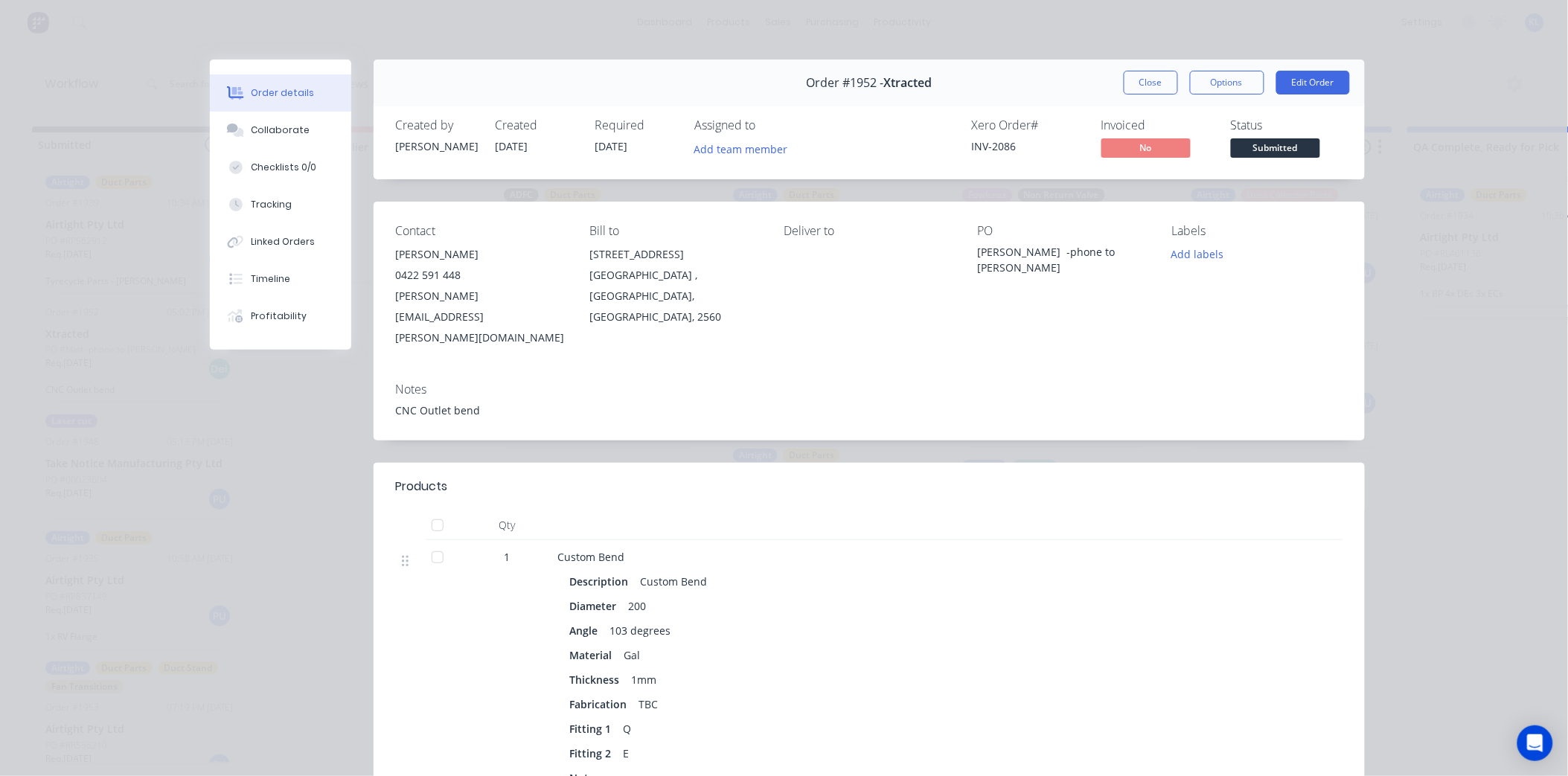
click at [1261, 146] on span "Submitted" at bounding box center [1276, 148] width 90 height 19
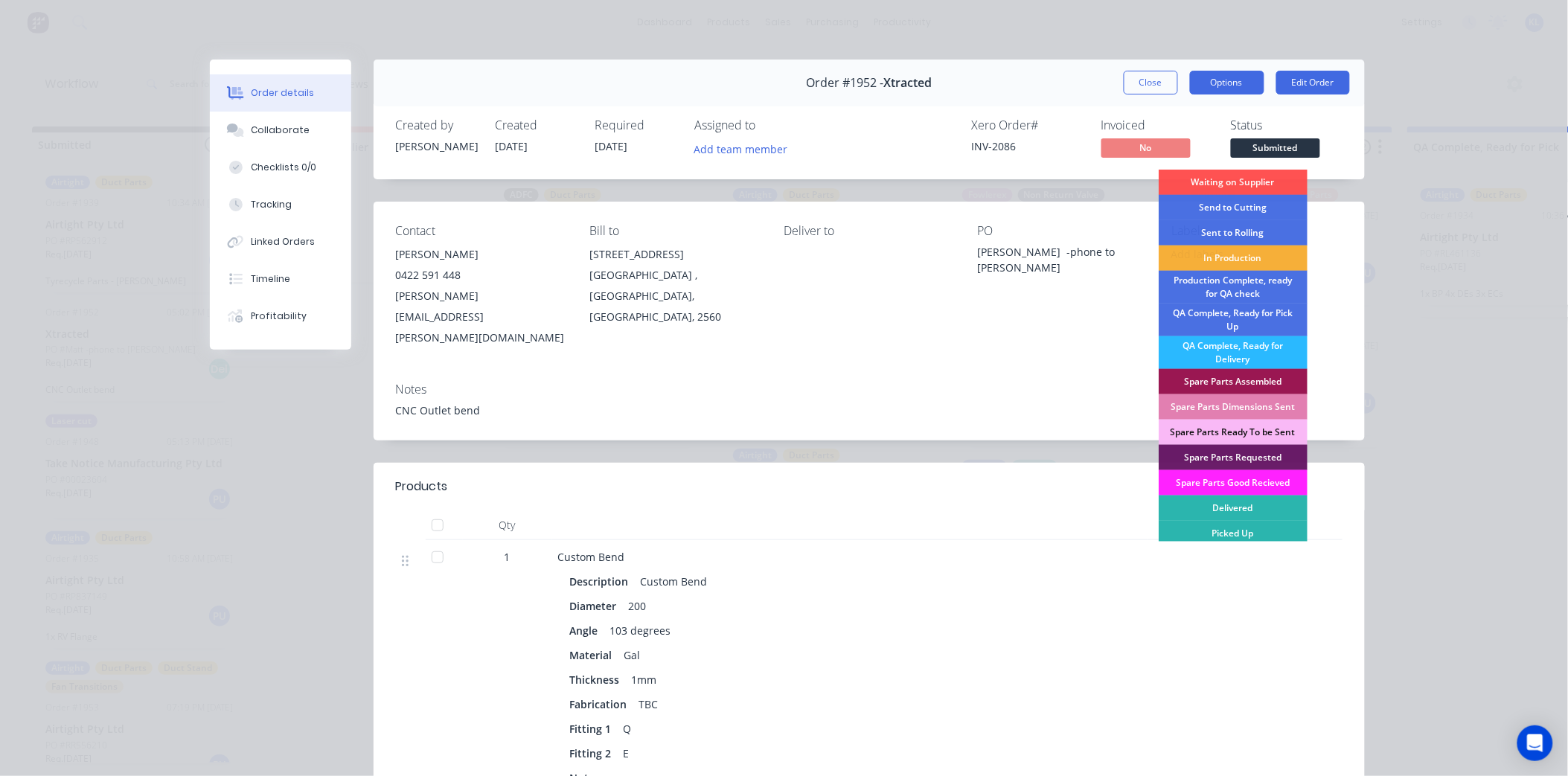
click at [1211, 78] on button "Options" at bounding box center [1227, 83] width 74 height 24
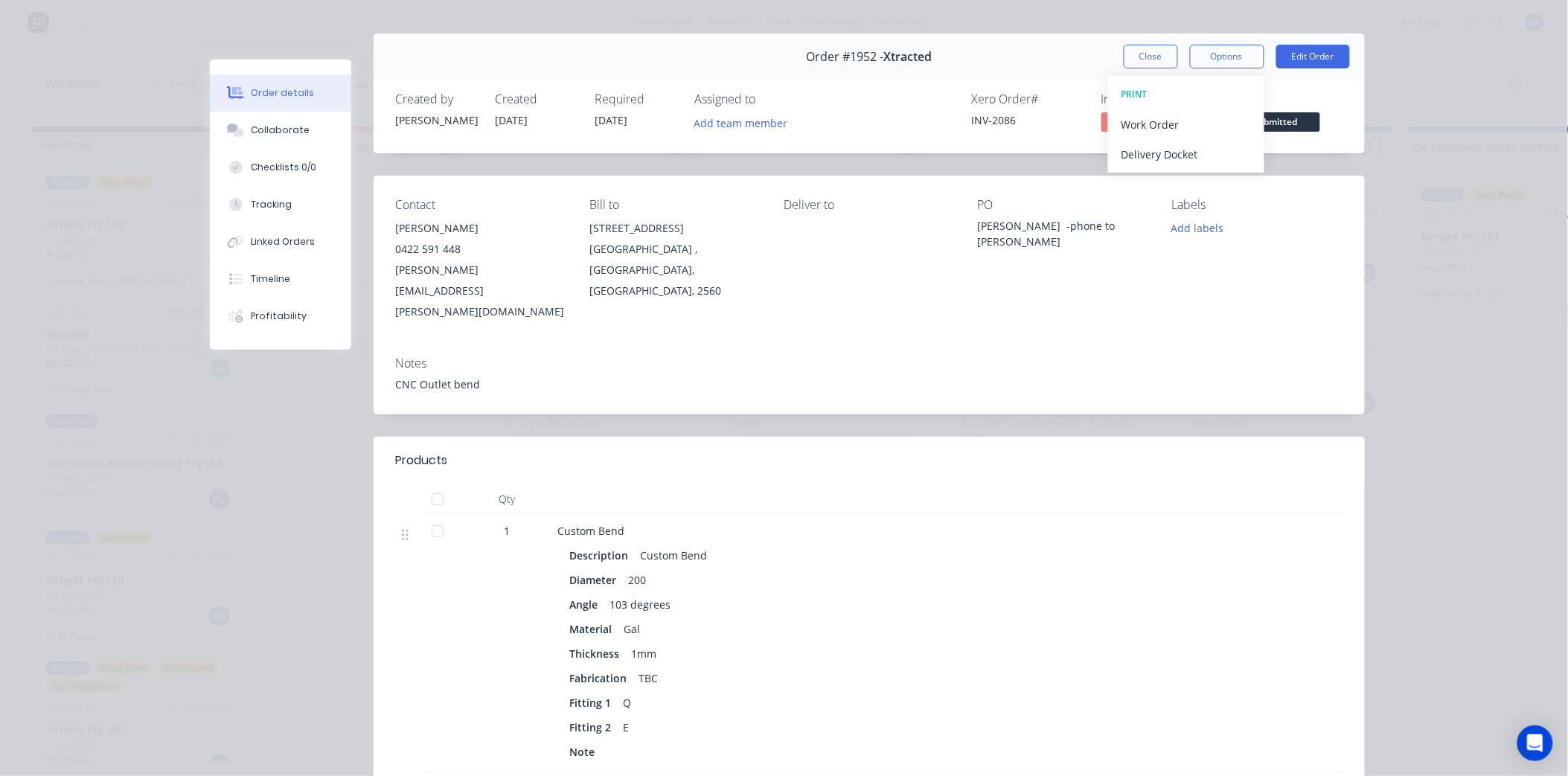
scroll to position [0, 0]
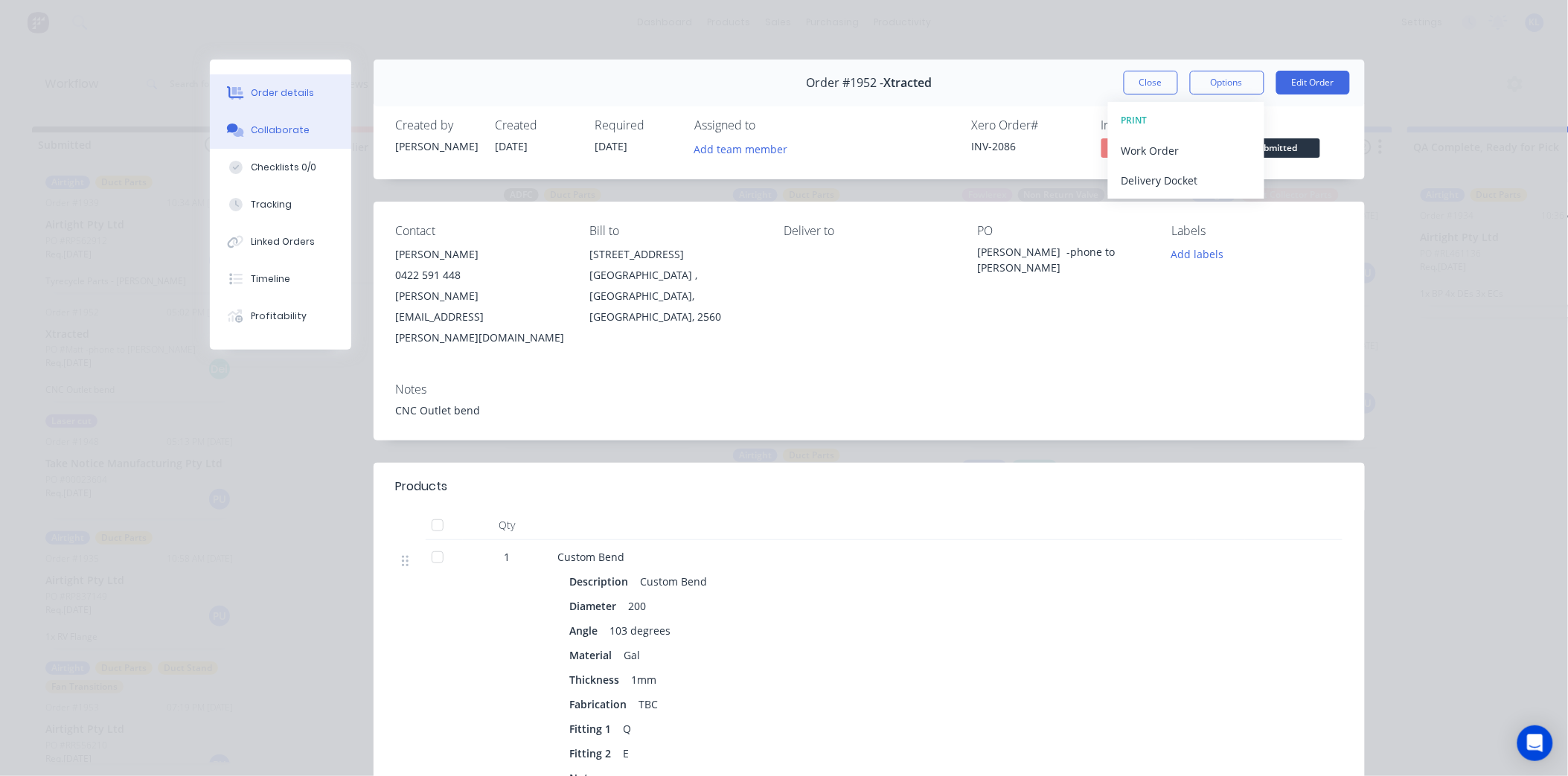
click at [272, 123] on div "Collaborate" at bounding box center [281, 130] width 59 height 14
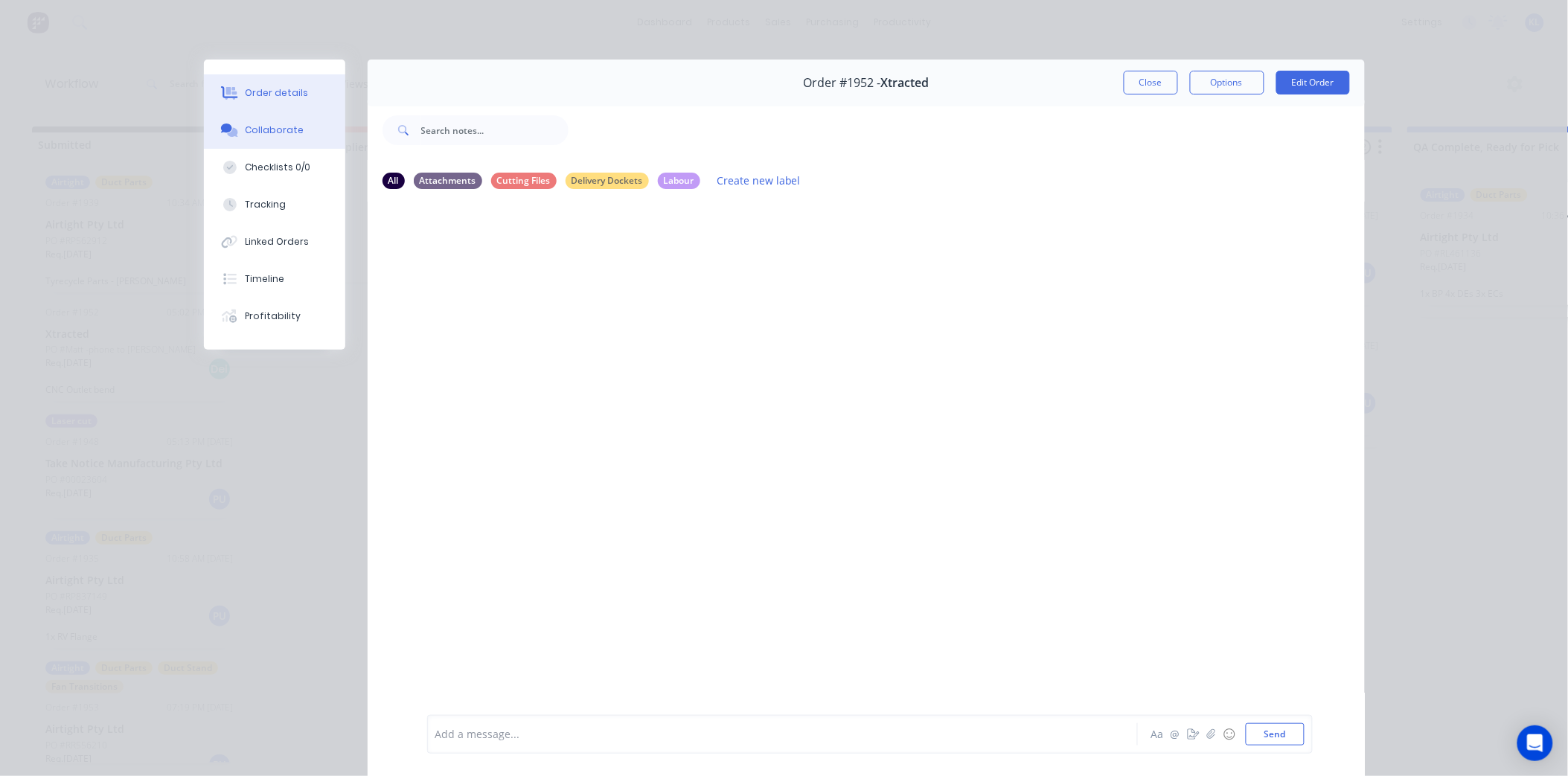
click at [285, 85] on button "Order details" at bounding box center [274, 93] width 141 height 37
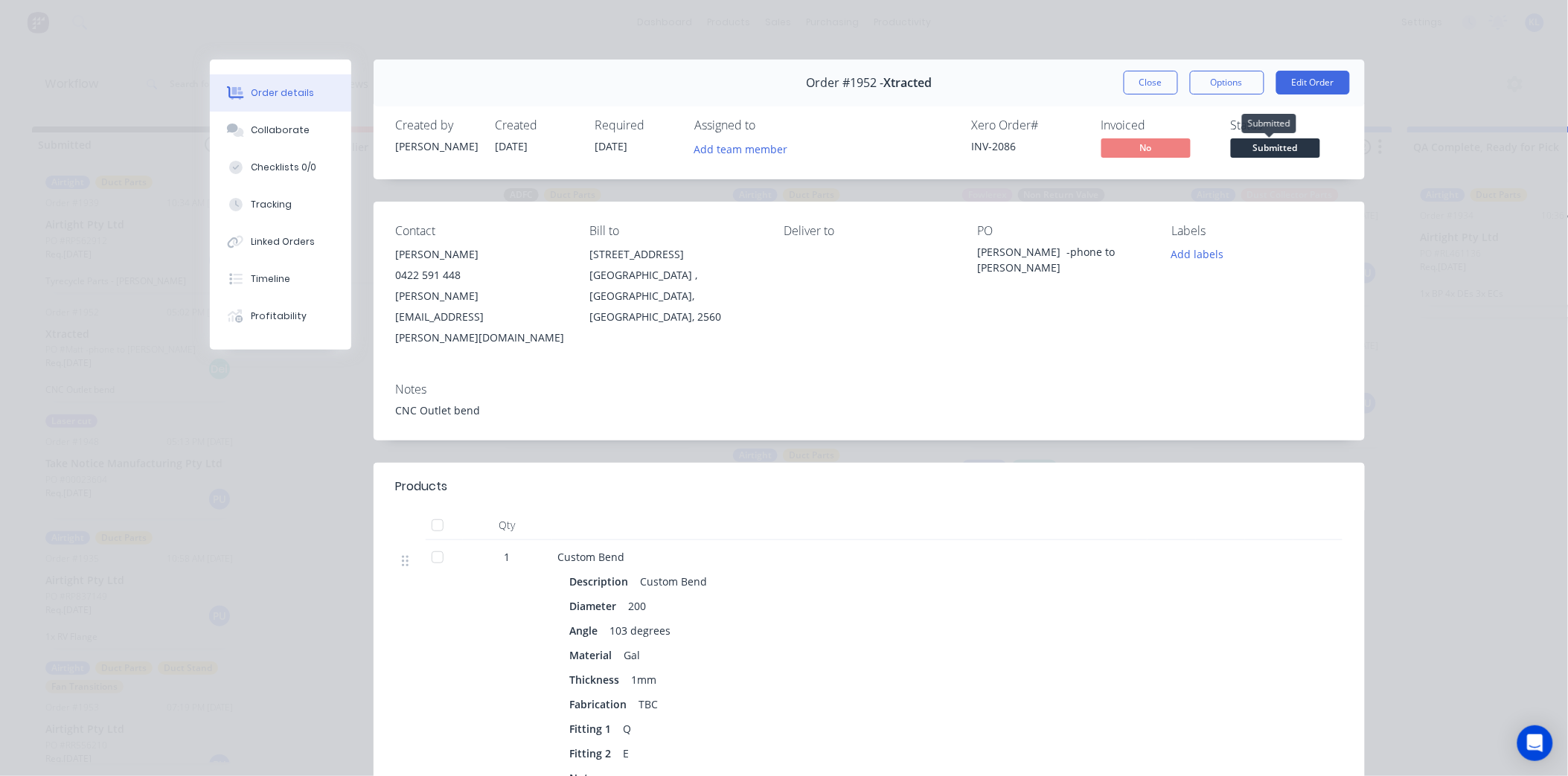
click at [1261, 154] on span "Submitted" at bounding box center [1276, 148] width 90 height 19
click at [1242, 112] on div "Created by [PERSON_NAME] Created [DATE] Required [DATE] Assigned to Add team me…" at bounding box center [869, 139] width 992 height 79
click at [1234, 144] on span "Submitted" at bounding box center [1276, 148] width 90 height 19
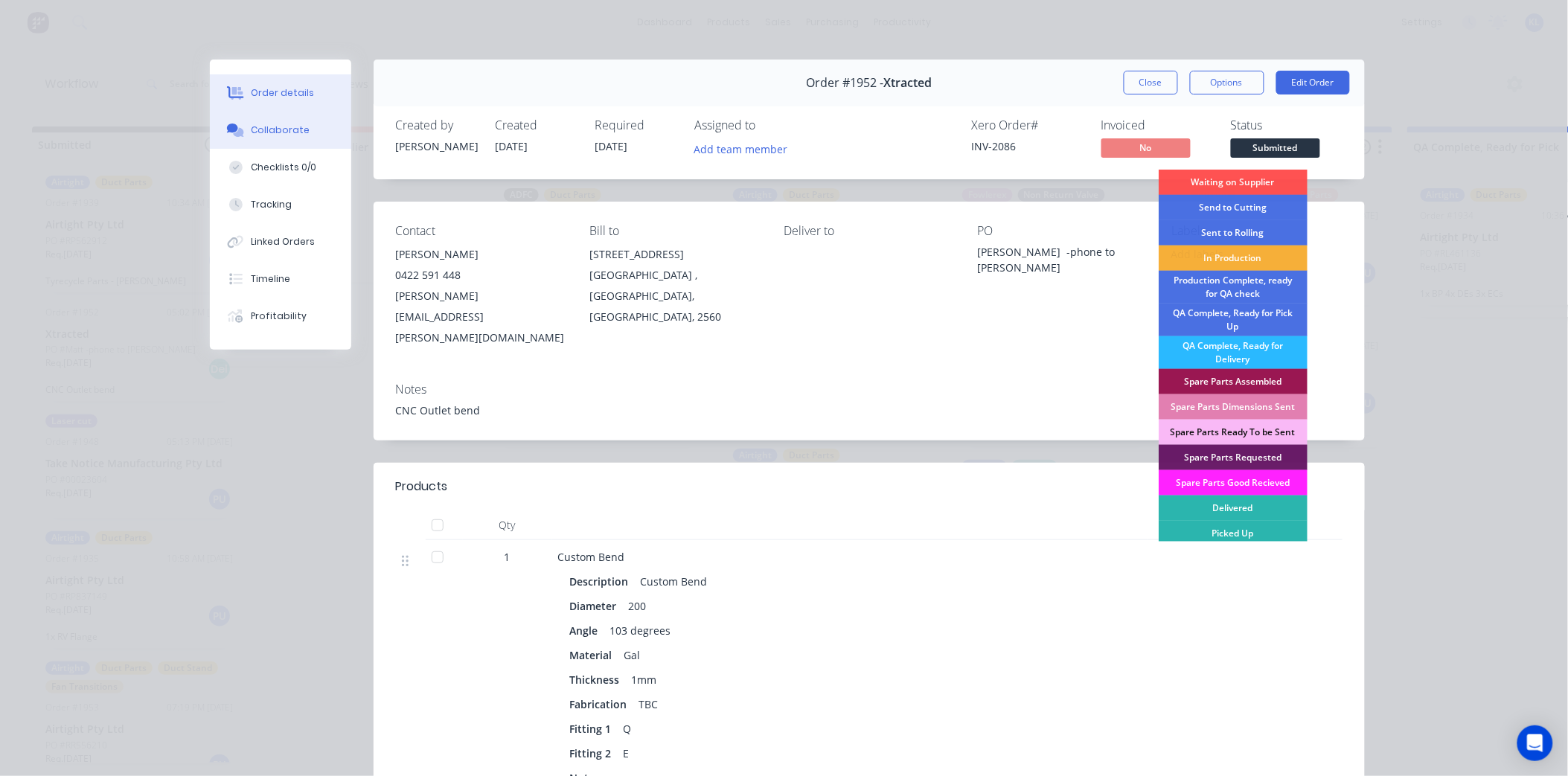
click at [262, 123] on div "Collaborate" at bounding box center [281, 130] width 59 height 14
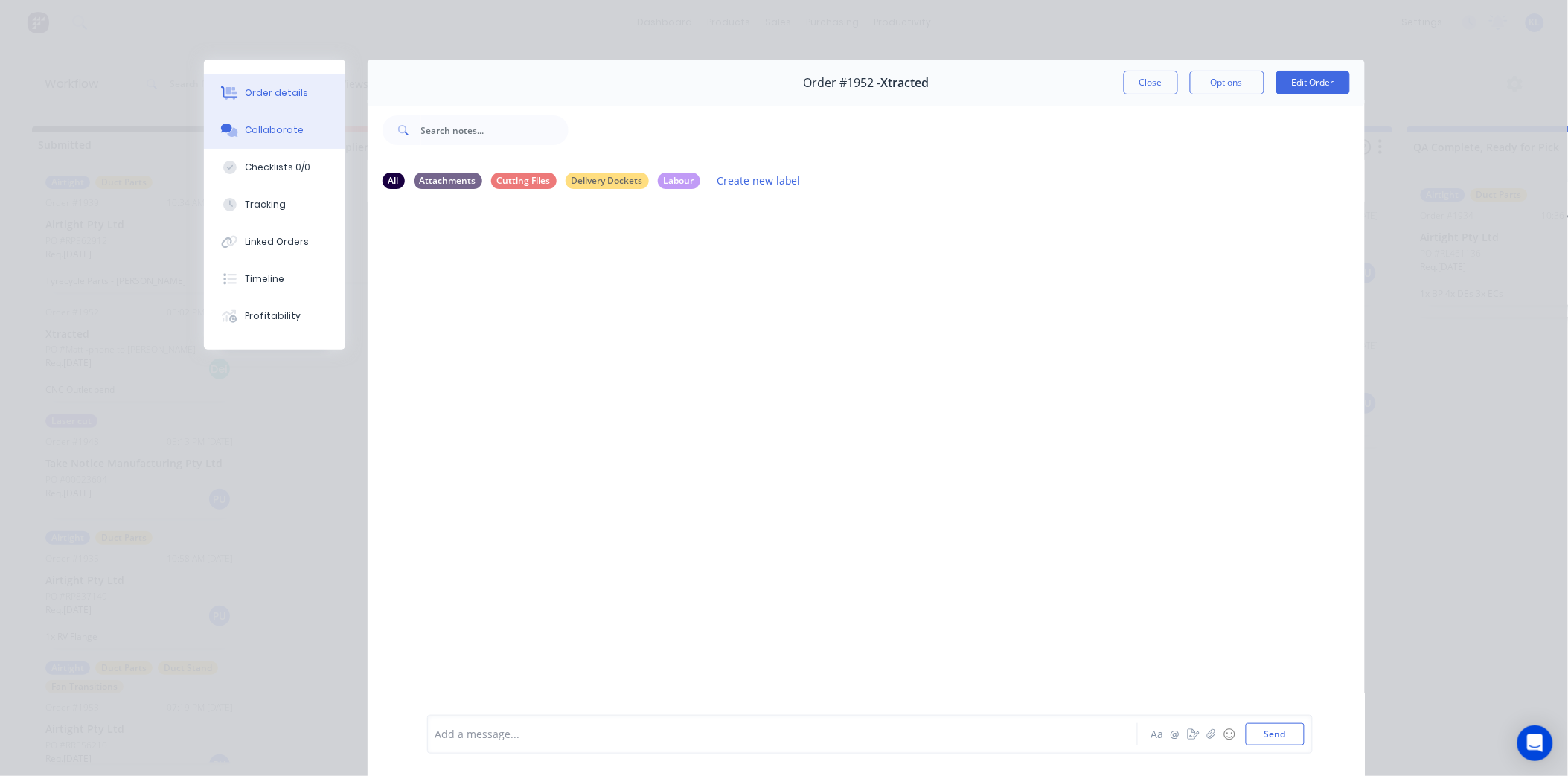
click at [256, 92] on div "Order details" at bounding box center [276, 93] width 63 height 14
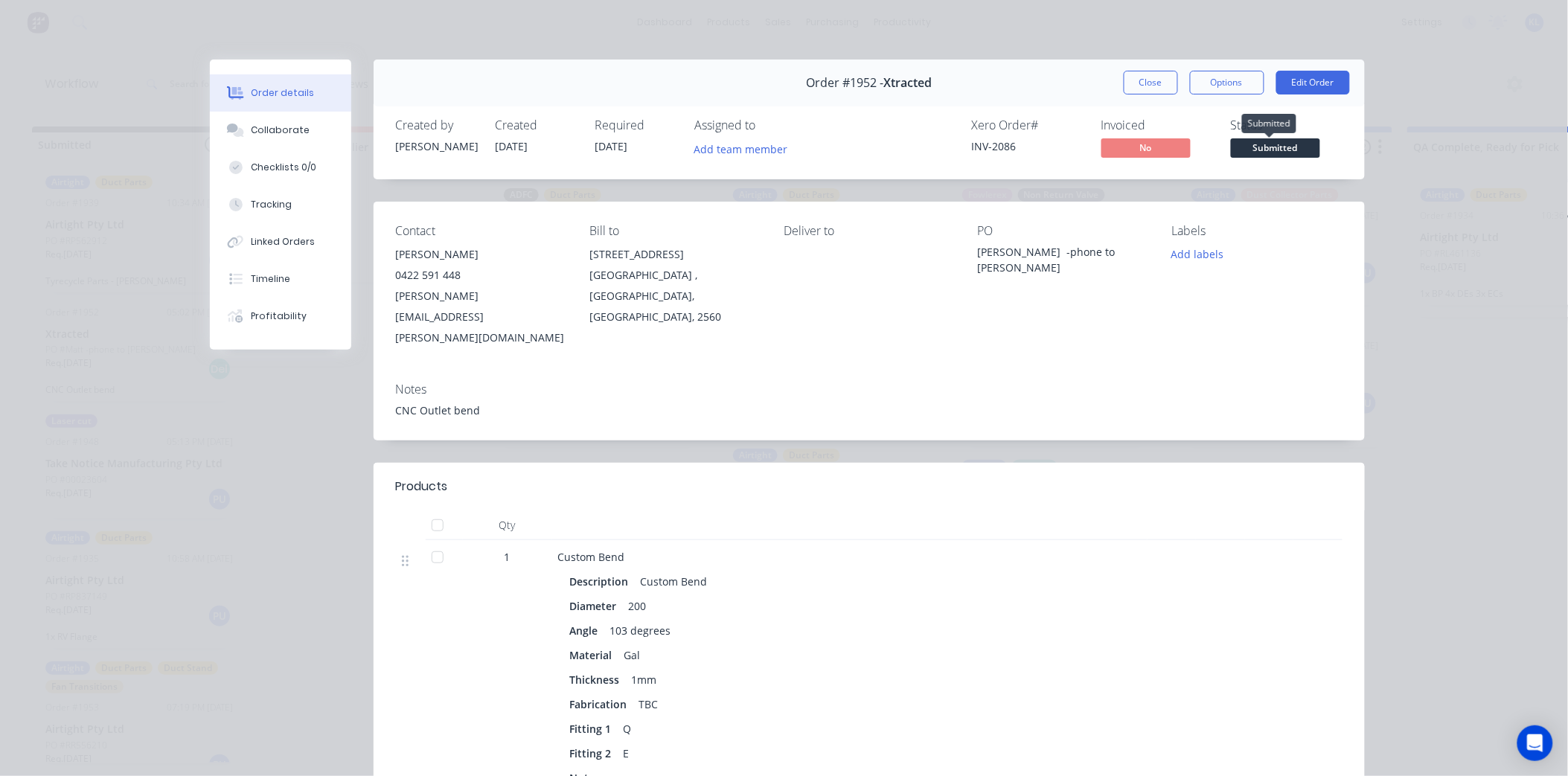
drag, startPoint x: 1289, startPoint y: 147, endPoint x: 1255, endPoint y: 140, distance: 34.7
click at [1286, 149] on span "Submitted" at bounding box center [1276, 148] width 90 height 19
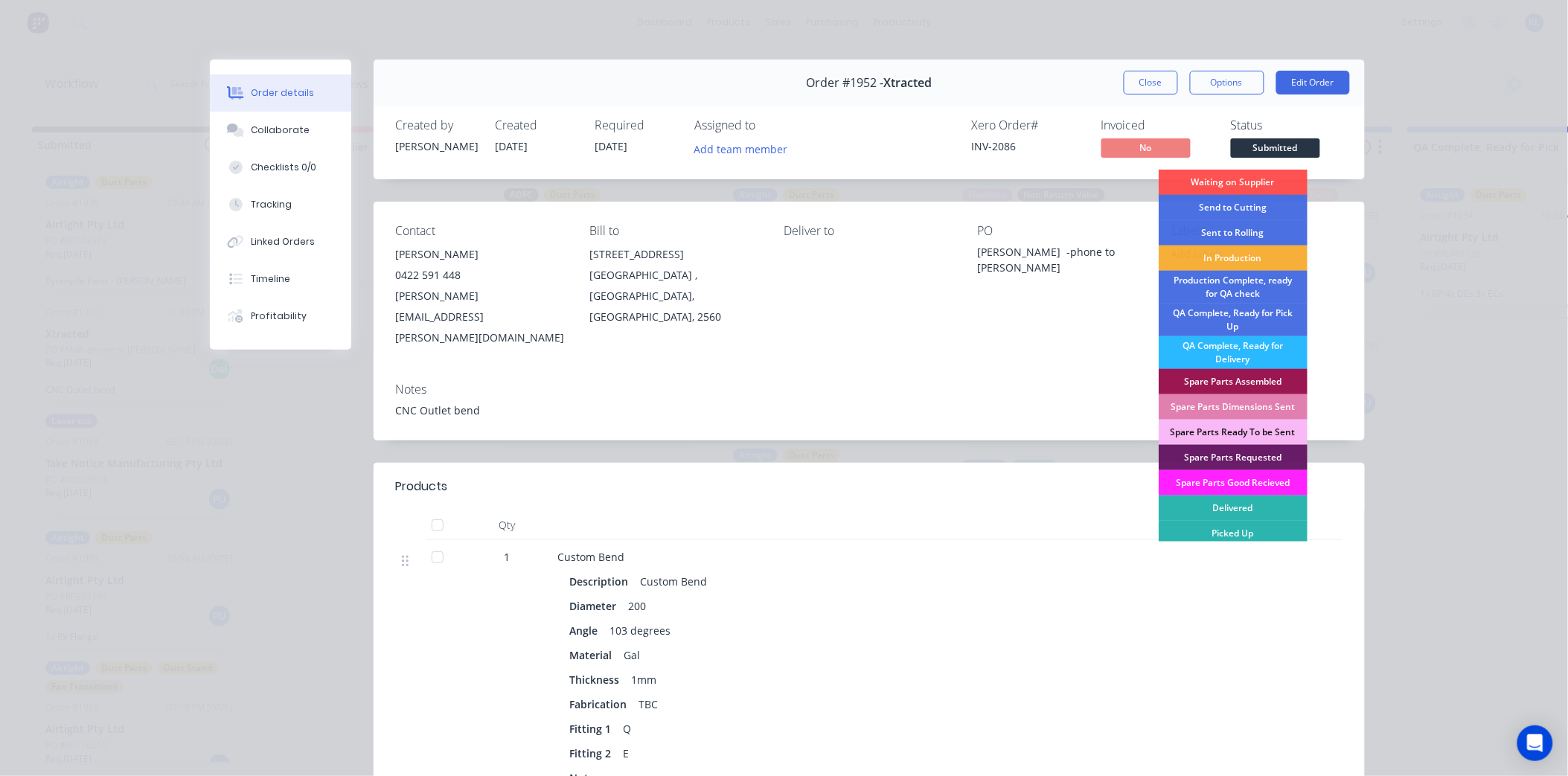
click at [1121, 233] on div "PO" at bounding box center [1063, 231] width 171 height 14
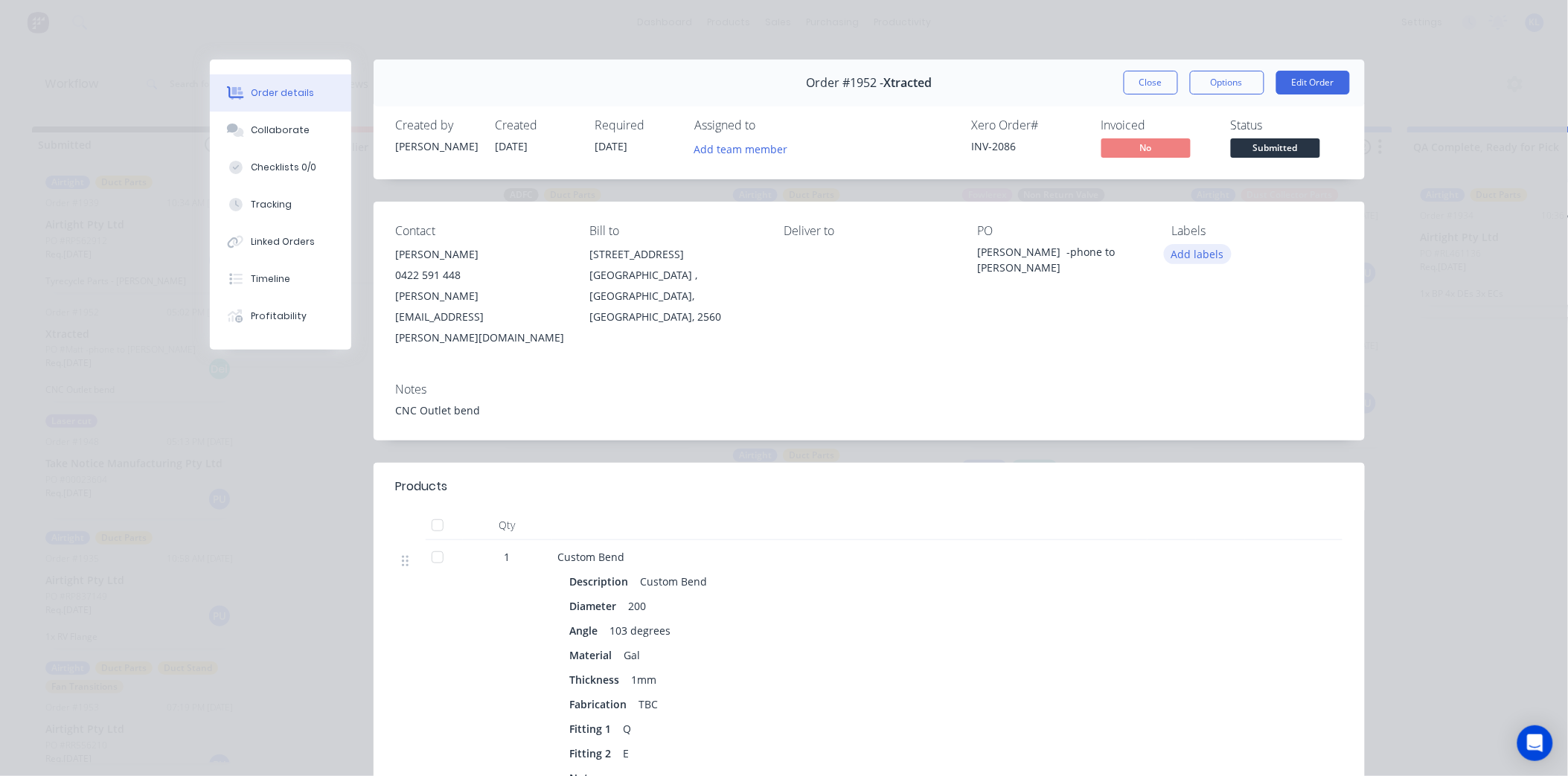
click at [1171, 251] on button "Add labels" at bounding box center [1198, 254] width 68 height 20
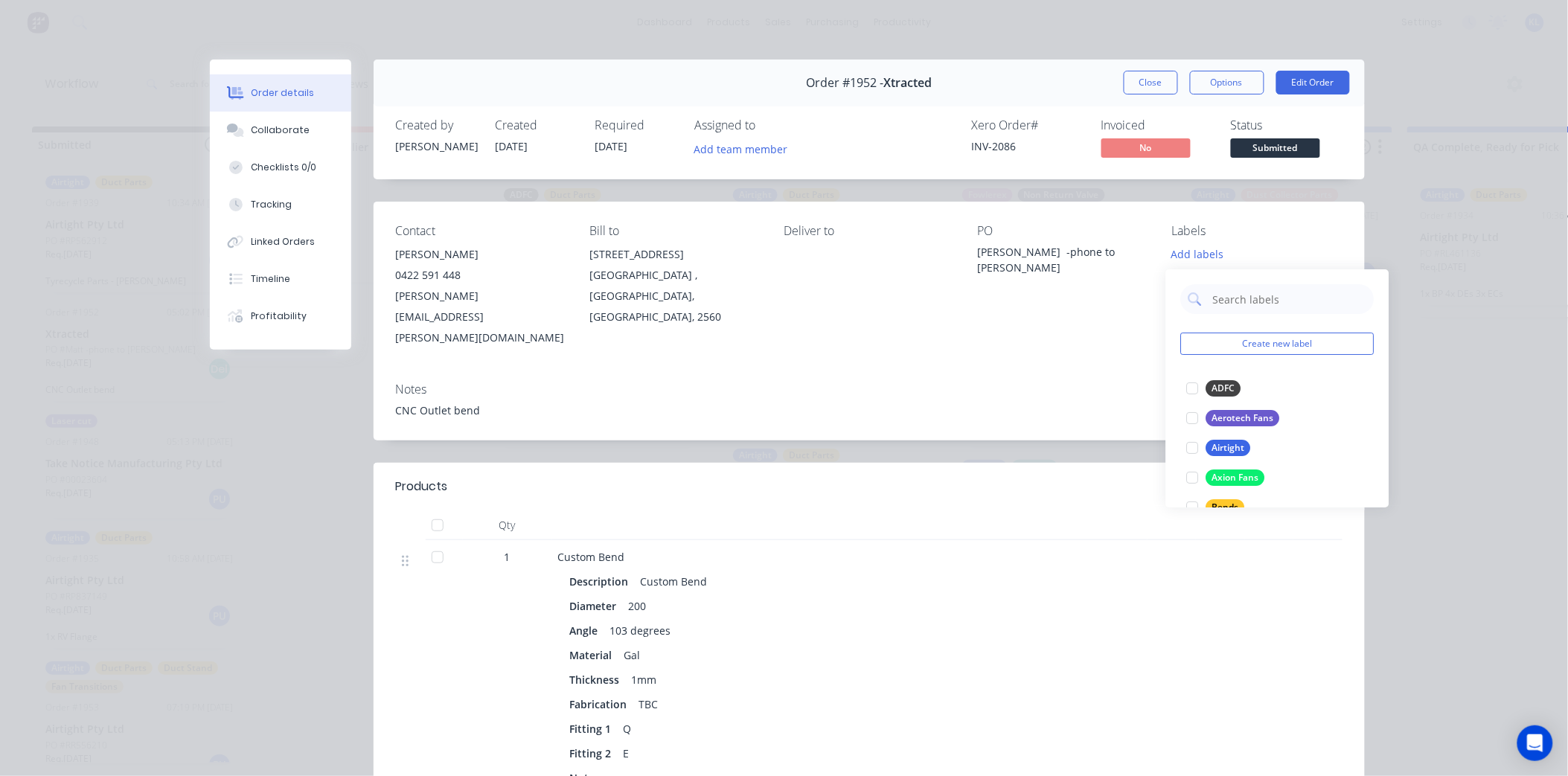
click at [1063, 402] on div "Order #1952 - Xtracted Close Options Edit Order Created by [PERSON_NAME] Create…" at bounding box center [787, 604] width 1156 height 1091
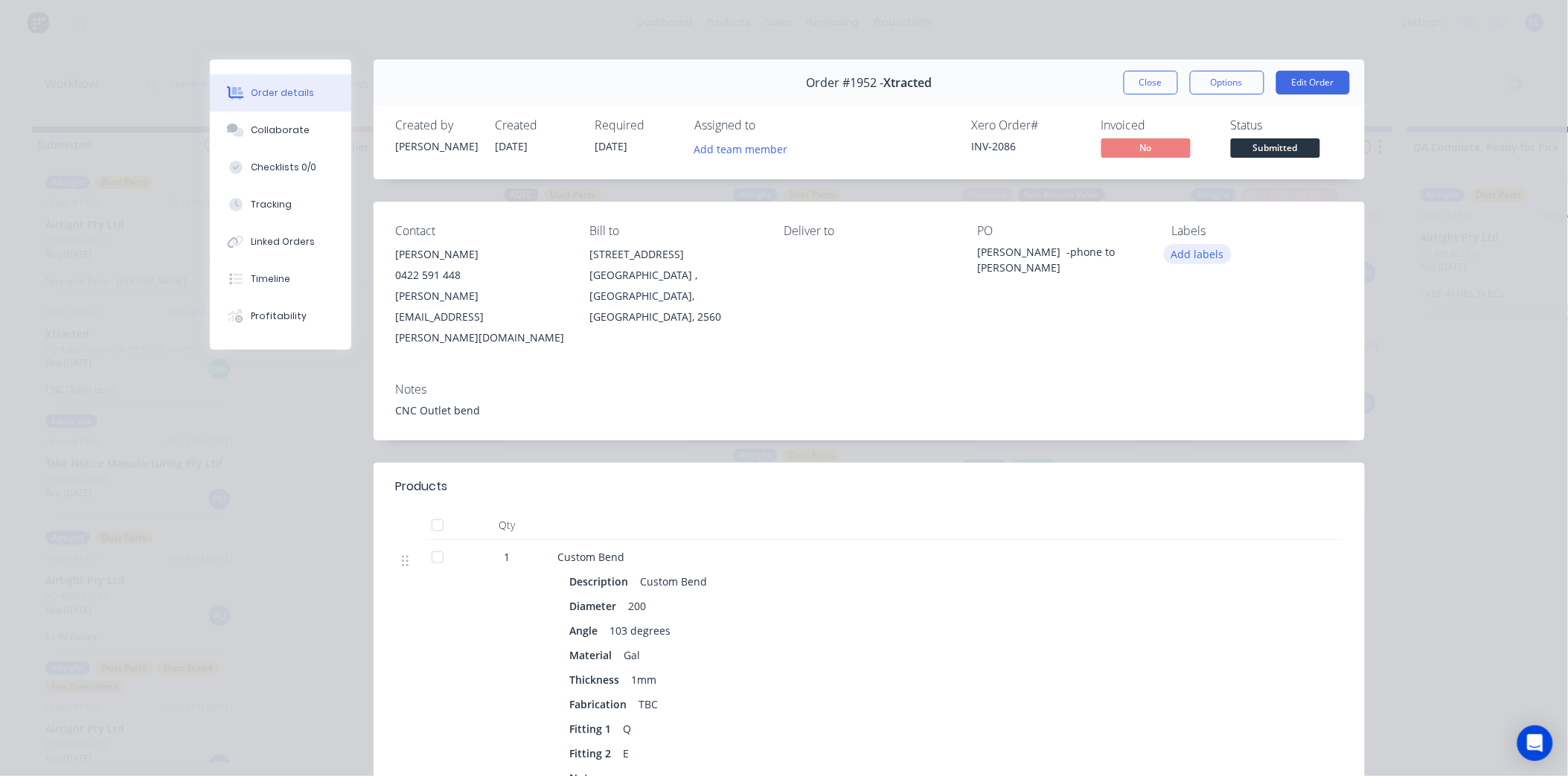
click at [1188, 254] on button "Add labels" at bounding box center [1198, 254] width 68 height 20
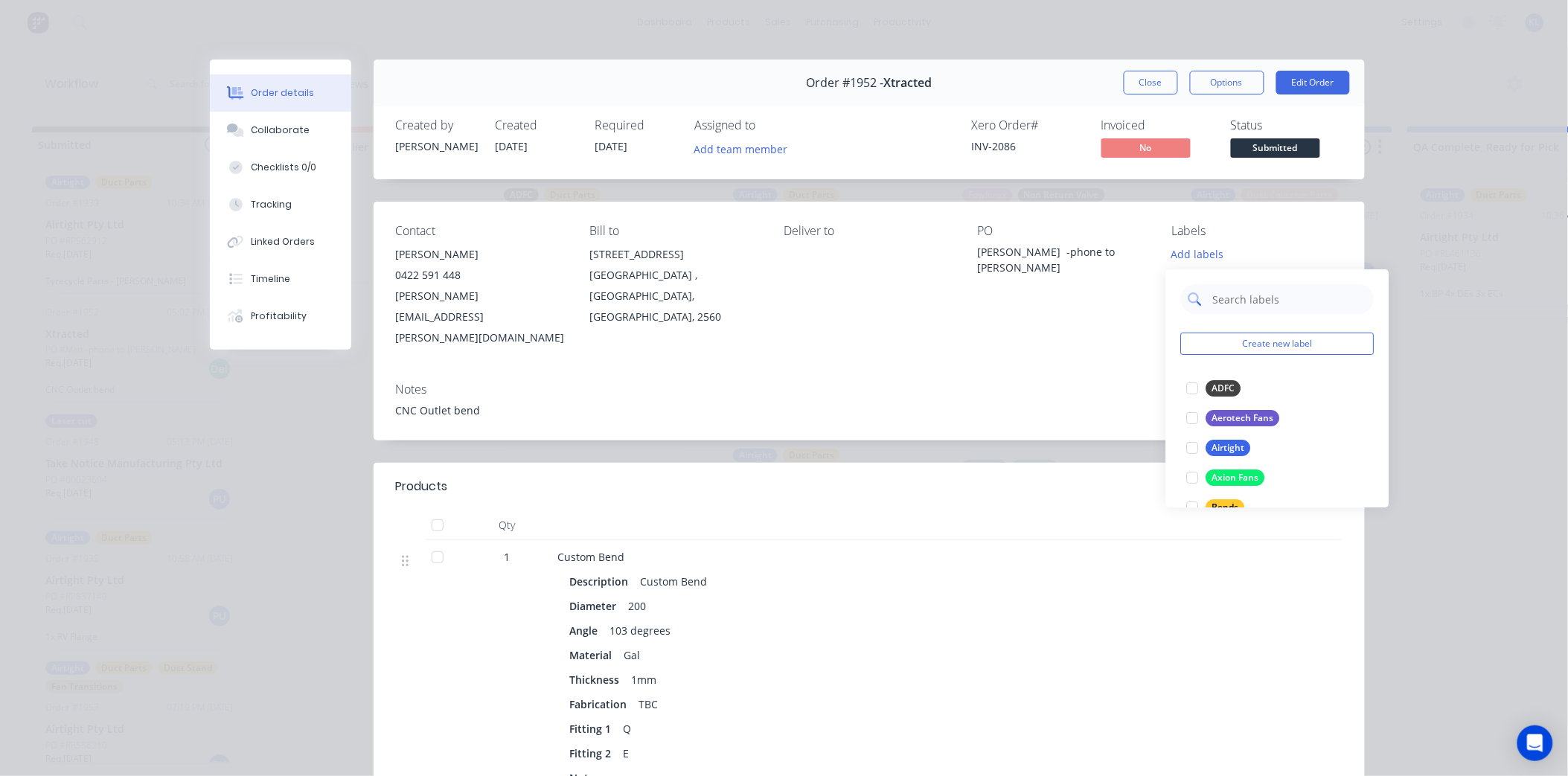
click at [1239, 308] on input "text" at bounding box center [1290, 298] width 156 height 30
click at [1237, 301] on input "text" at bounding box center [1290, 298] width 156 height 30
type input "D"
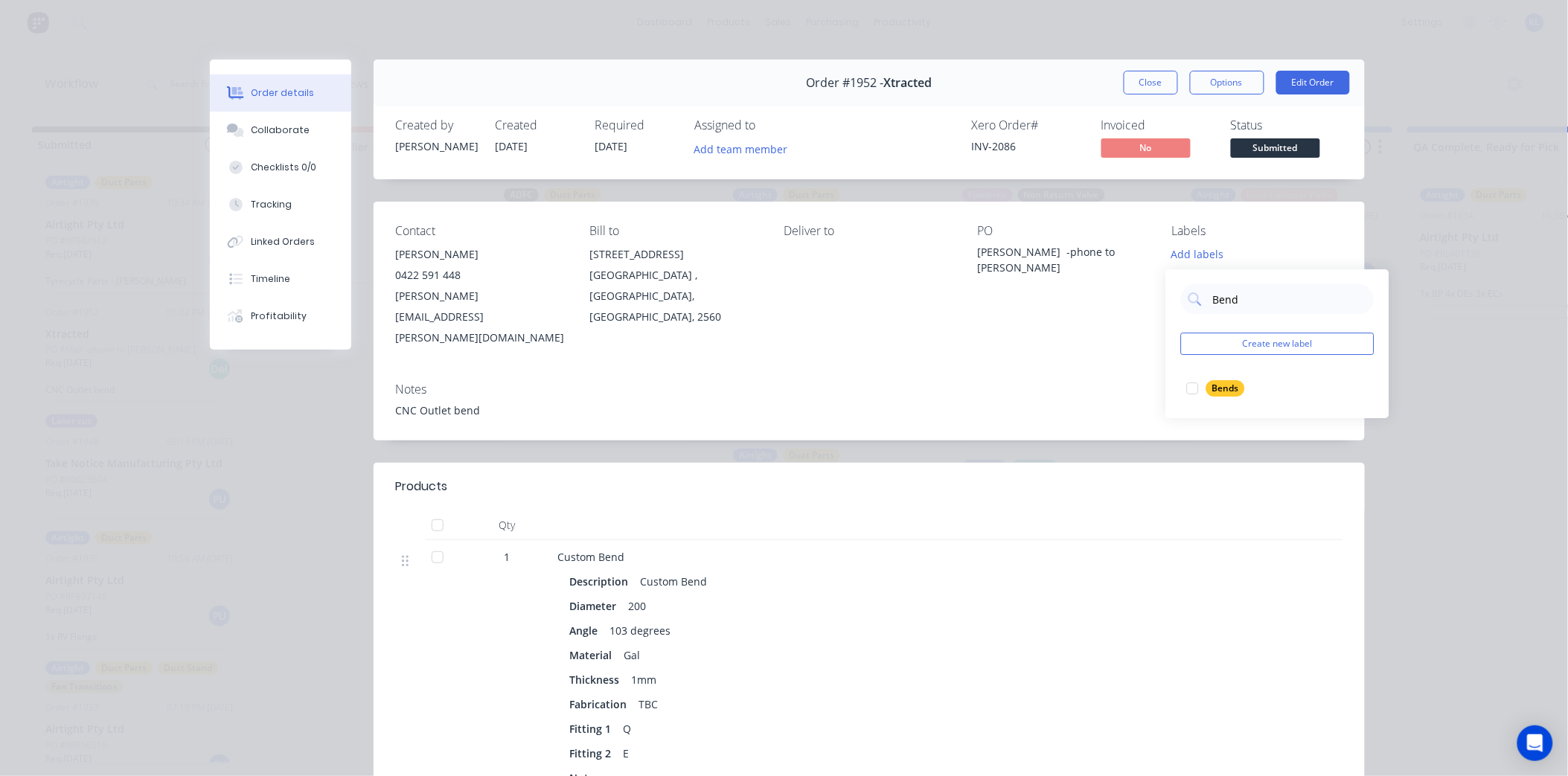
click at [1217, 395] on div "Bends" at bounding box center [1226, 388] width 39 height 16
drag, startPoint x: 1254, startPoint y: 292, endPoint x: 1228, endPoint y: 284, distance: 27.2
click at [1254, 292] on input "Bend" at bounding box center [1290, 292] width 156 height 30
type input "B"
type input "D"
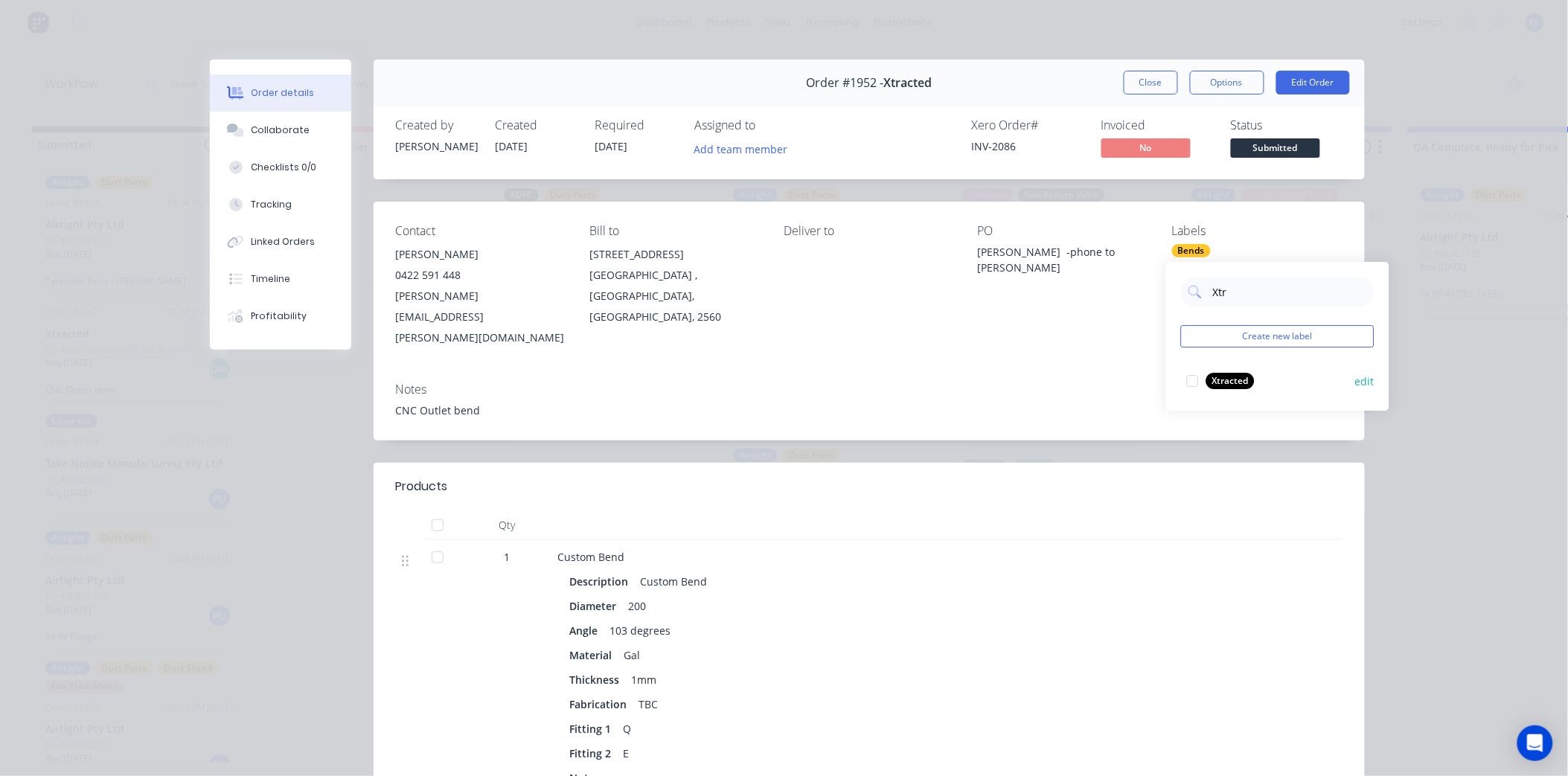
type input "Xtr"
click at [1236, 375] on div "Xtracted" at bounding box center [1230, 380] width 48 height 16
click at [1083, 326] on div "Contact [PERSON_NAME] 0422 591 448 [PERSON_NAME][EMAIL_ADDRESS][PERSON_NAME][DO…" at bounding box center [869, 287] width 992 height 169
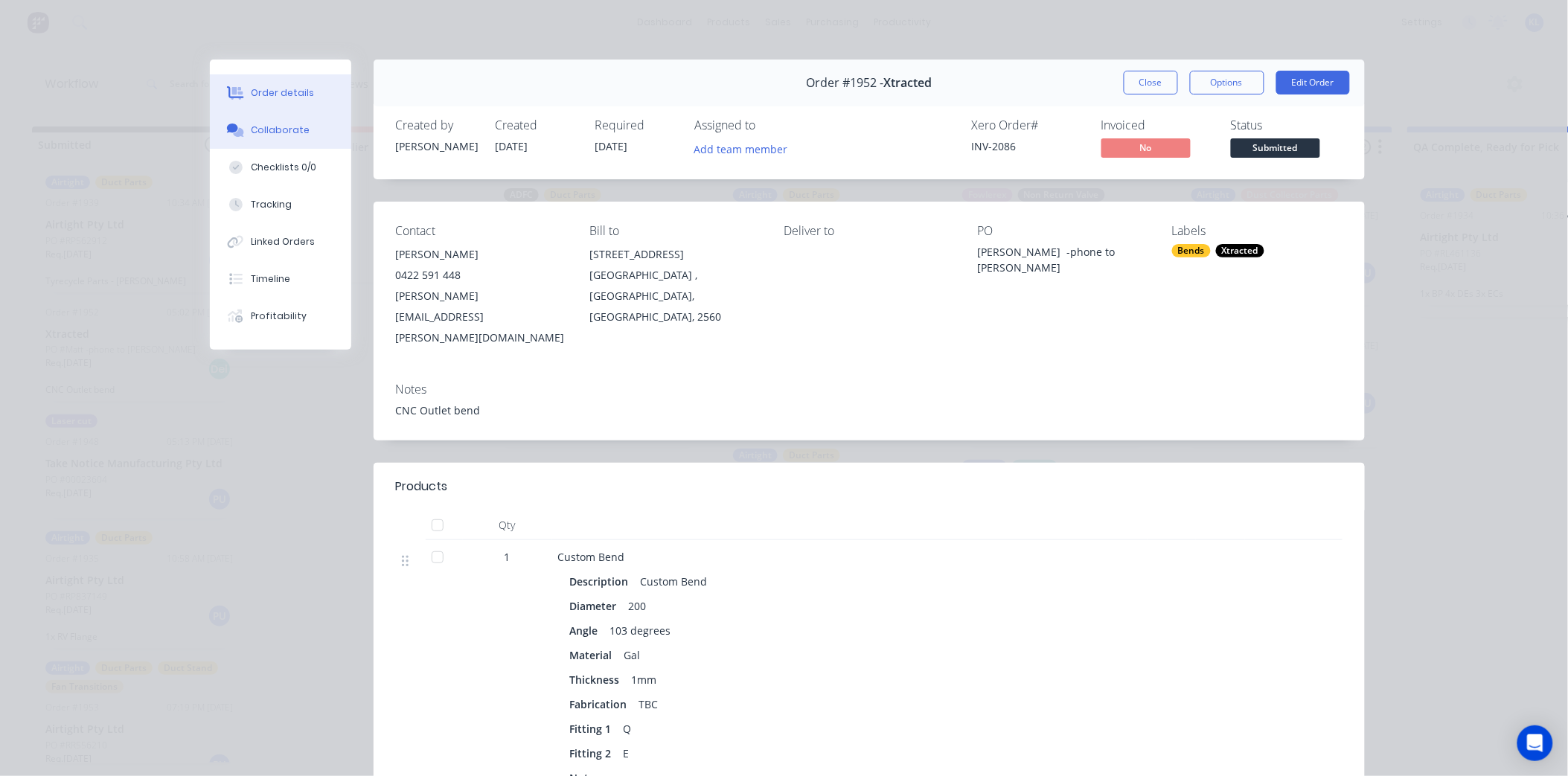
click at [270, 123] on div "Collaborate" at bounding box center [281, 130] width 59 height 14
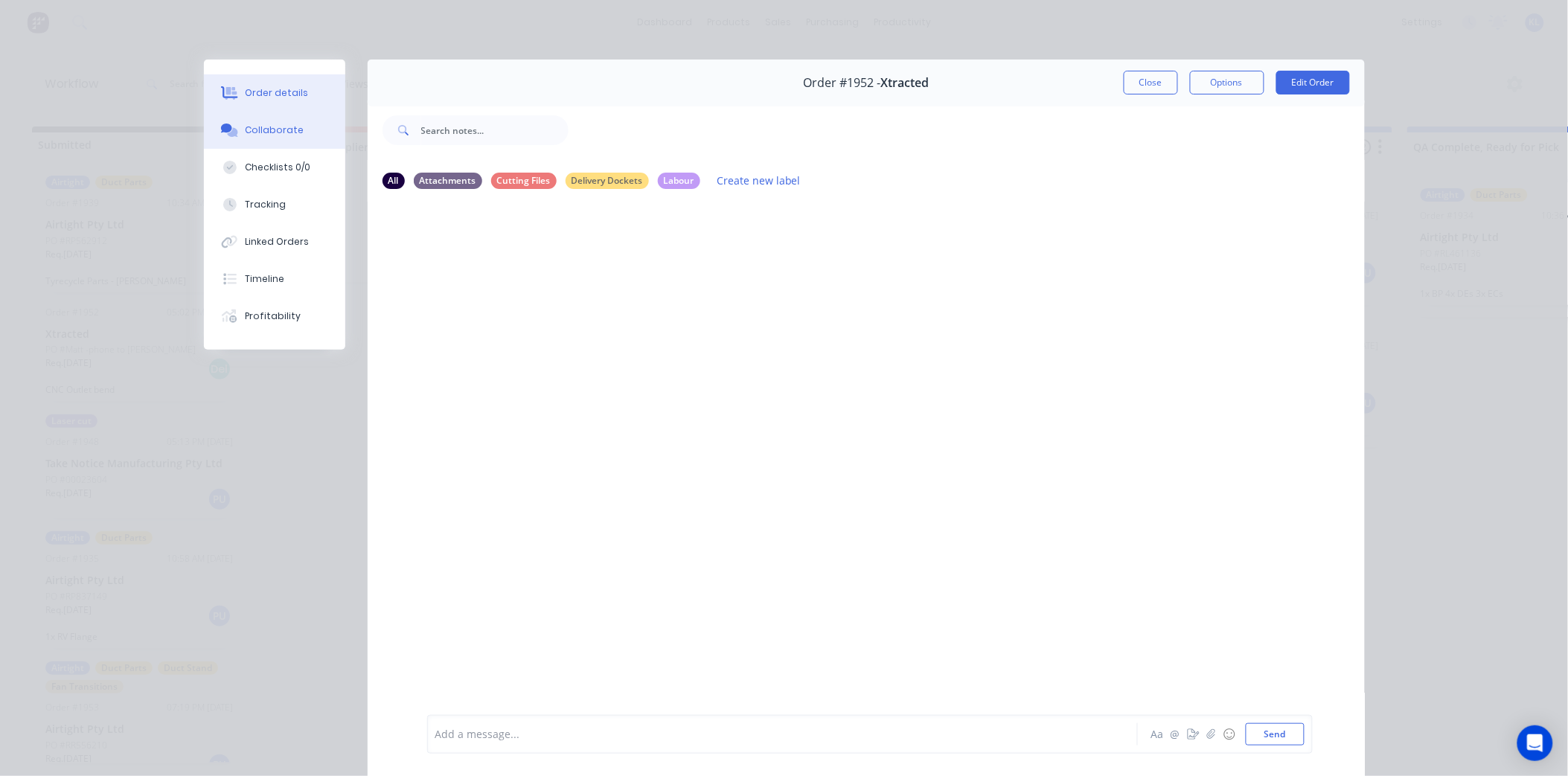
click at [272, 90] on div "Order details" at bounding box center [276, 93] width 63 height 14
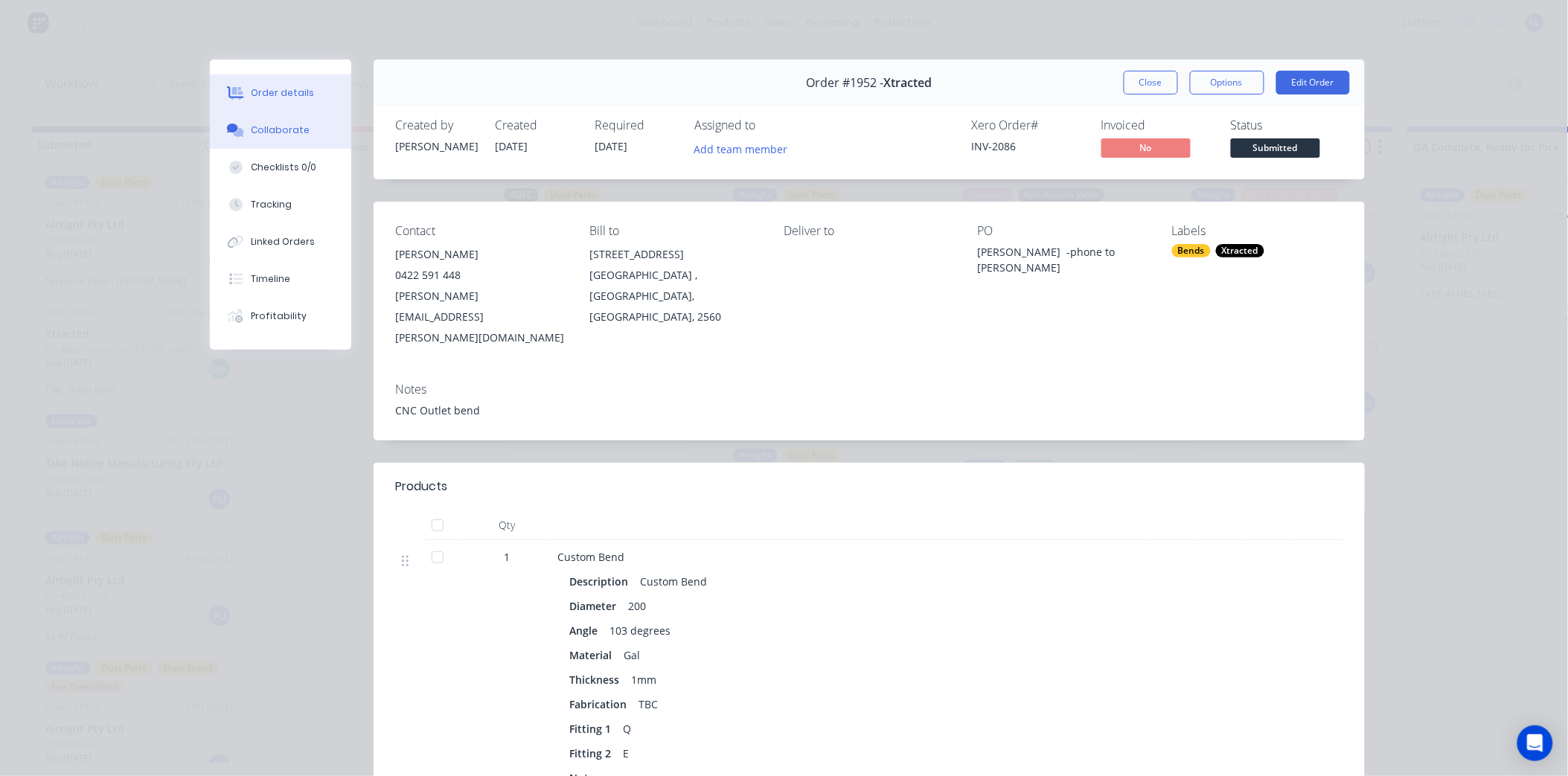
click at [309, 138] on button "Collaborate" at bounding box center [280, 130] width 141 height 37
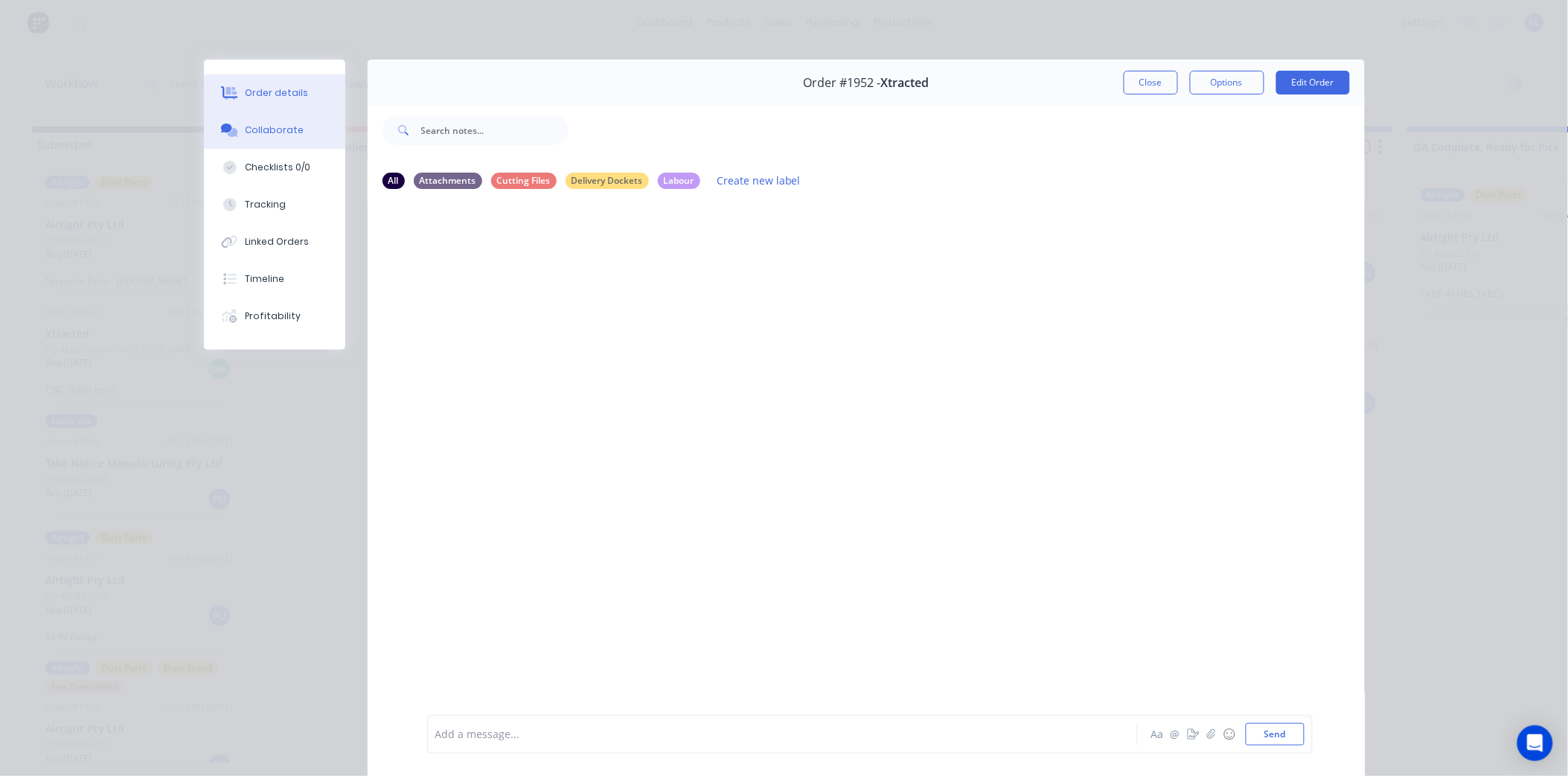
click at [277, 96] on div "Order details" at bounding box center [276, 93] width 63 height 14
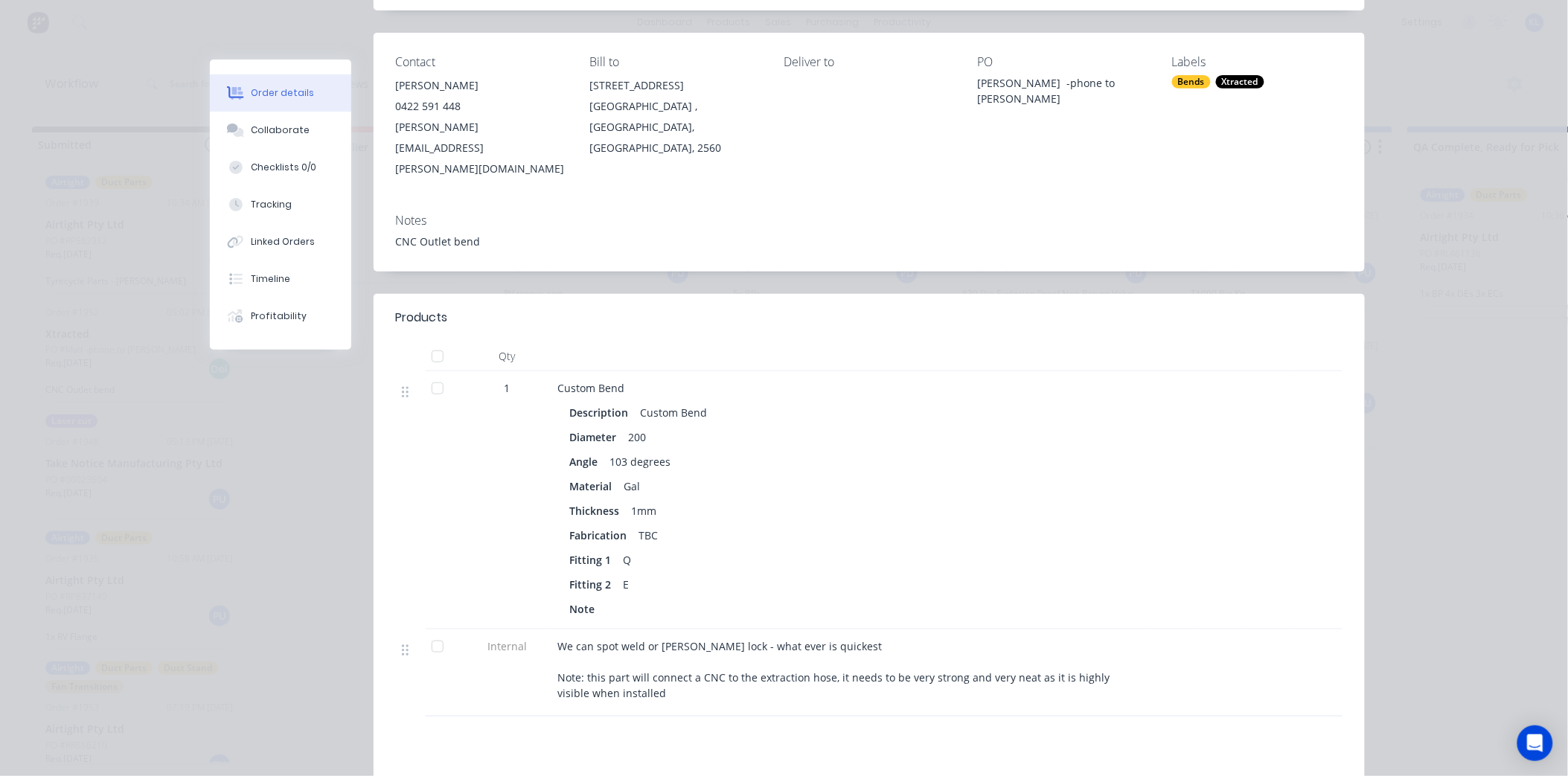
scroll to position [331, 0]
